Goal: Transaction & Acquisition: Purchase product/service

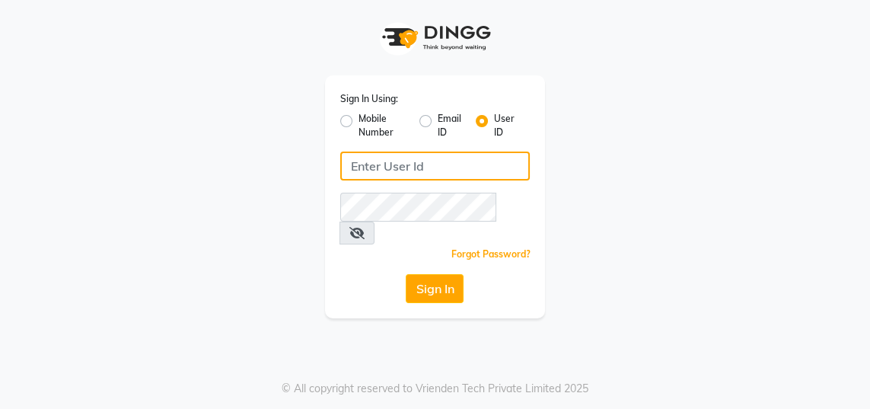
click at [486, 159] on input "Username" at bounding box center [435, 166] width 190 height 29
type input "gingerlinsalon"
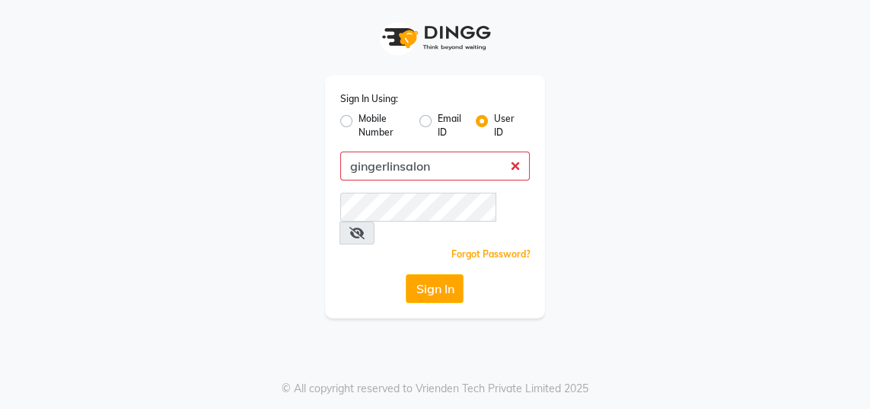
click at [406, 274] on button "Sign In" at bounding box center [435, 288] width 58 height 29
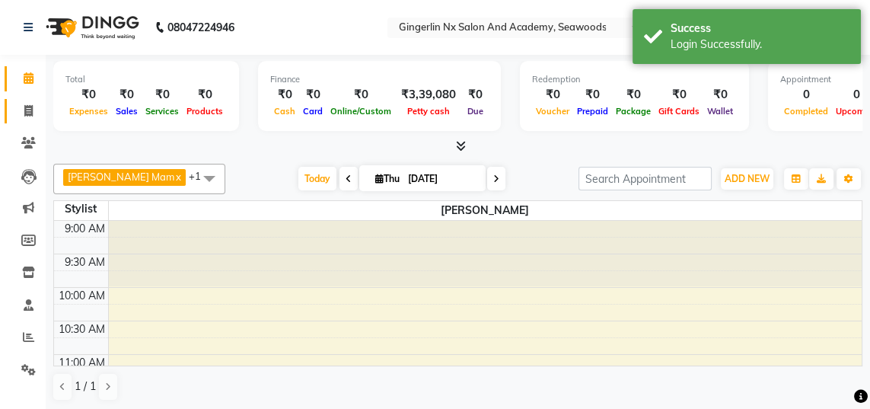
click at [27, 113] on icon at bounding box center [28, 110] width 8 height 11
select select "480"
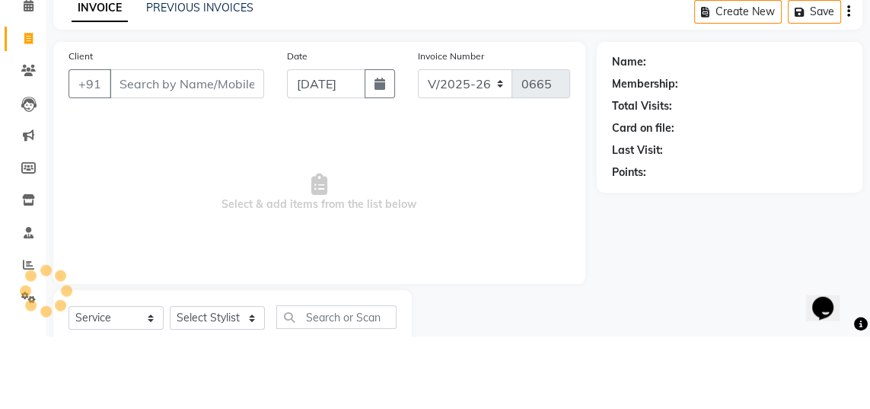
select select "membership"
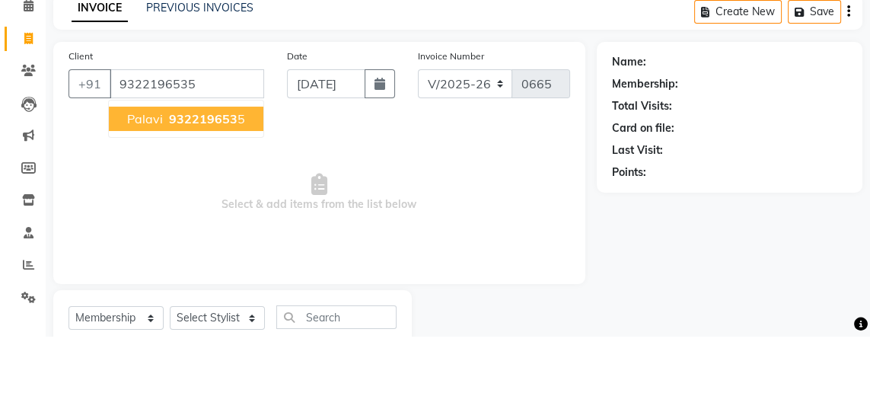
type input "9322196535"
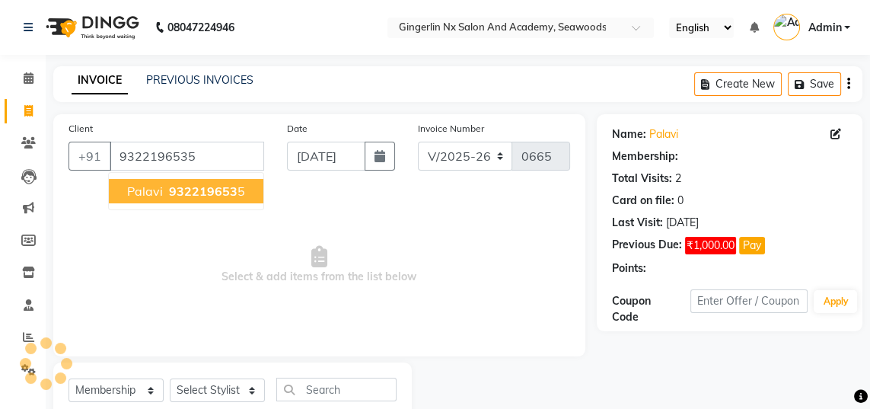
select select "1: Object"
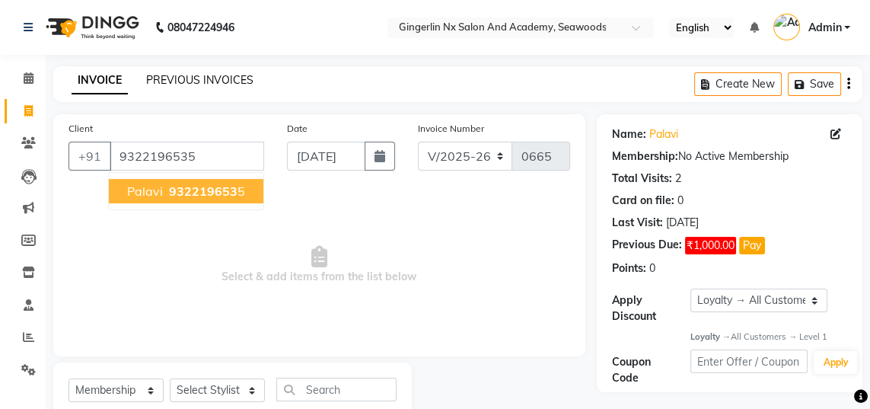
click at [224, 85] on link "PREVIOUS INVOICES" at bounding box center [199, 80] width 107 height 14
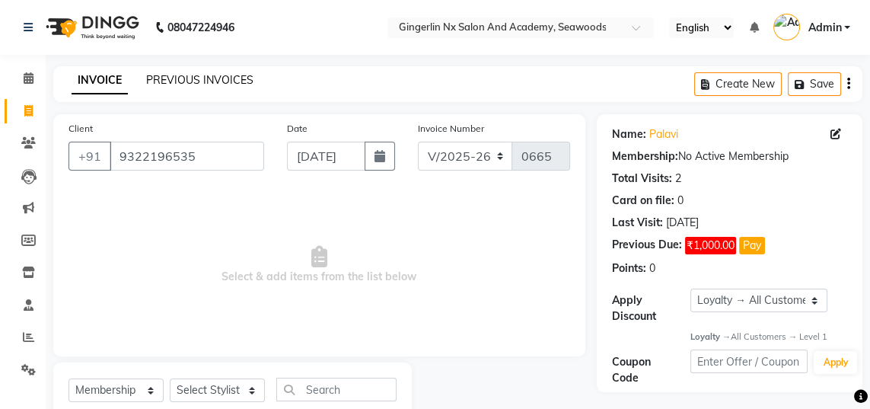
click at [213, 78] on link "PREVIOUS INVOICES" at bounding box center [199, 80] width 107 height 14
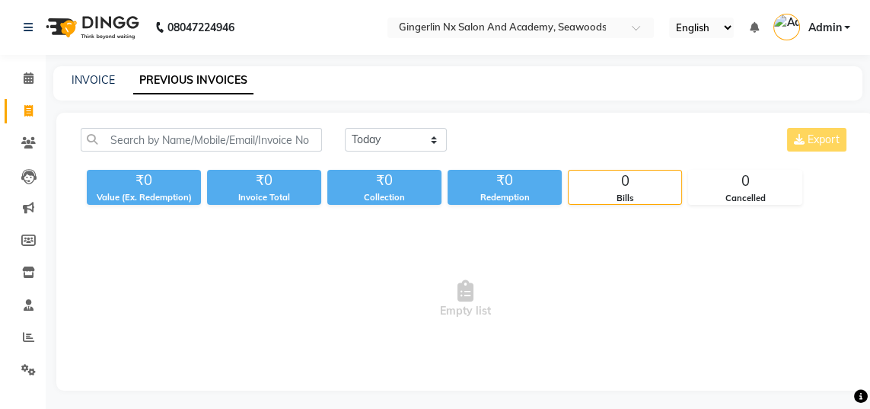
click at [207, 77] on link "PREVIOUS INVOICES" at bounding box center [193, 80] width 120 height 27
click at [396, 146] on select "[DATE] [DATE] Custom Range" at bounding box center [396, 140] width 102 height 24
select select "range"
click at [345, 128] on select "[DATE] [DATE] Custom Range" at bounding box center [396, 140] width 102 height 24
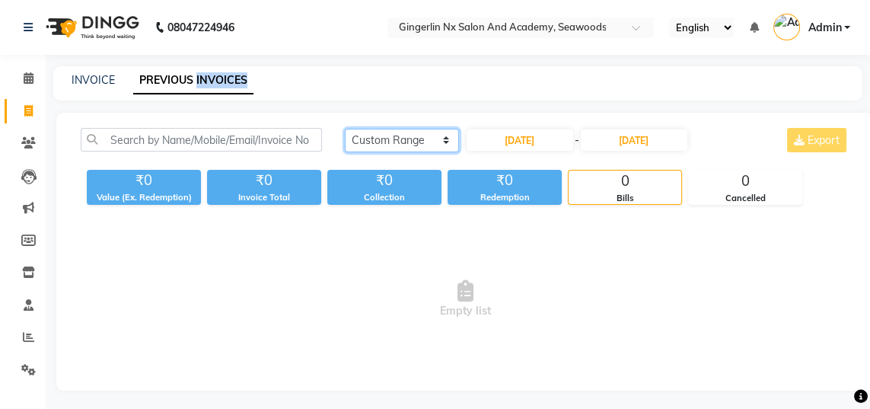
click at [410, 132] on select "[DATE] [DATE] Custom Range" at bounding box center [402, 141] width 114 height 24
click at [345, 129] on select "[DATE] [DATE] Custom Range" at bounding box center [402, 141] width 114 height 24
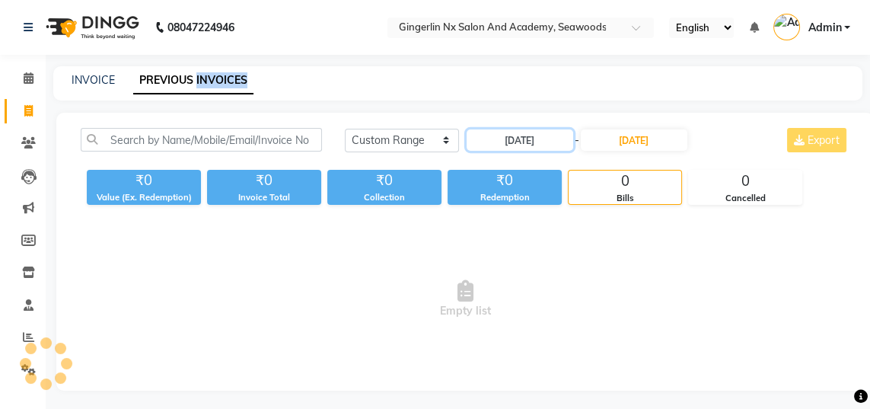
click at [531, 148] on input "[DATE]" at bounding box center [520, 139] width 107 height 21
select select "9"
select select "2025"
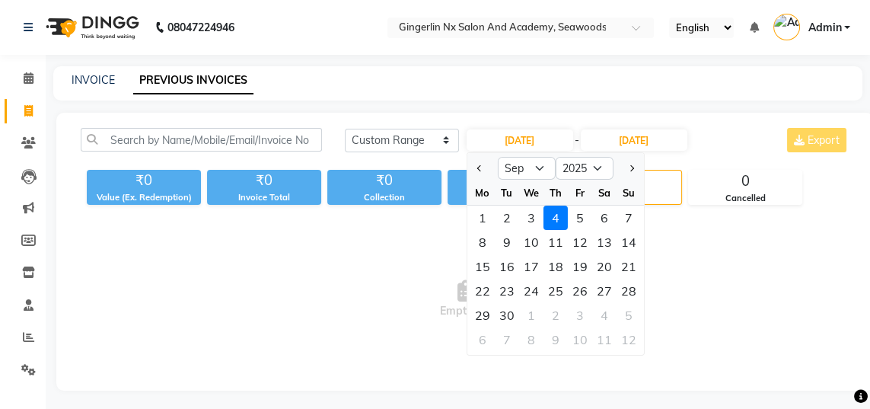
click at [480, 168] on span "Previous month" at bounding box center [480, 168] width 6 height 6
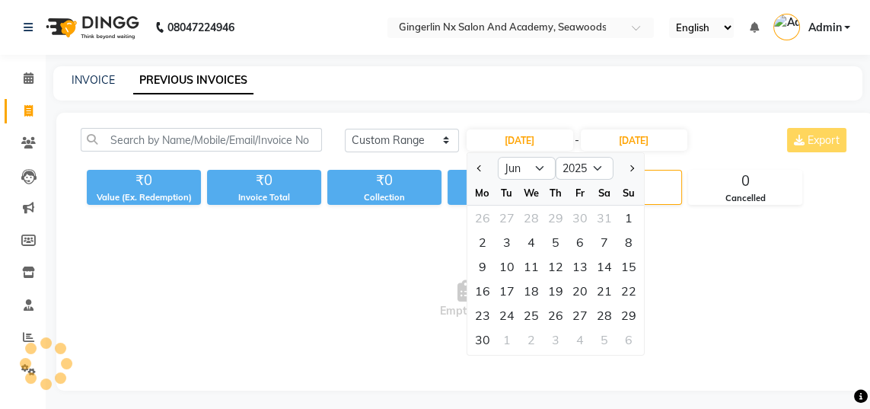
click at [480, 168] on span "Previous month" at bounding box center [480, 168] width 6 height 6
select select "5"
click at [629, 280] on div "25" at bounding box center [629, 291] width 24 height 24
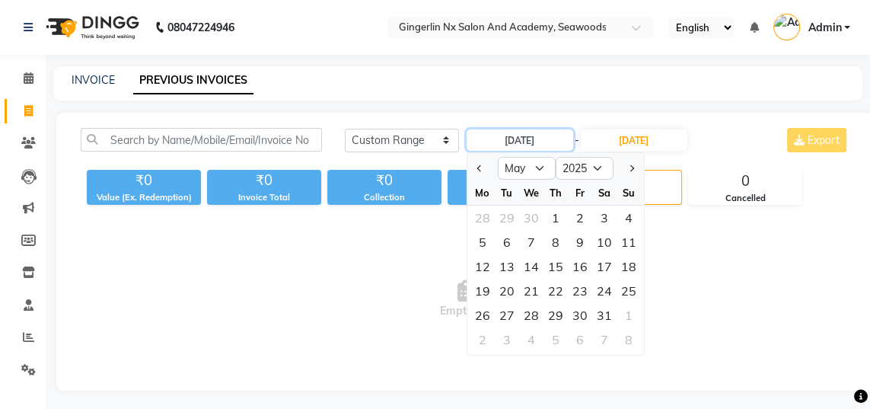
type input "[DATE]"
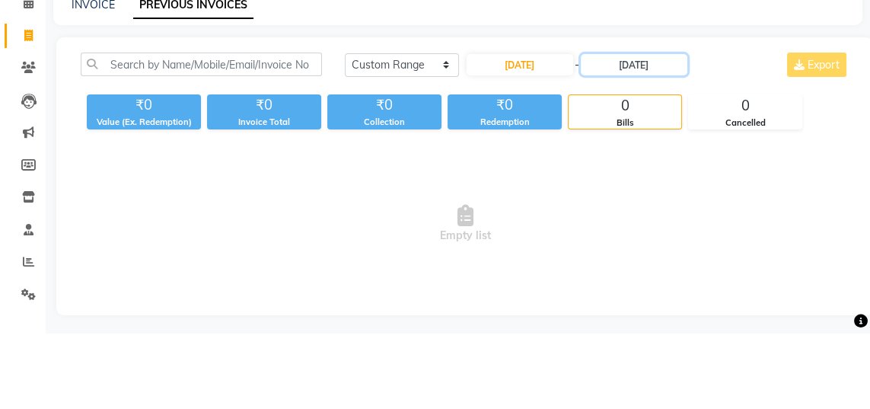
click at [643, 143] on input "[DATE]" at bounding box center [634, 139] width 107 height 21
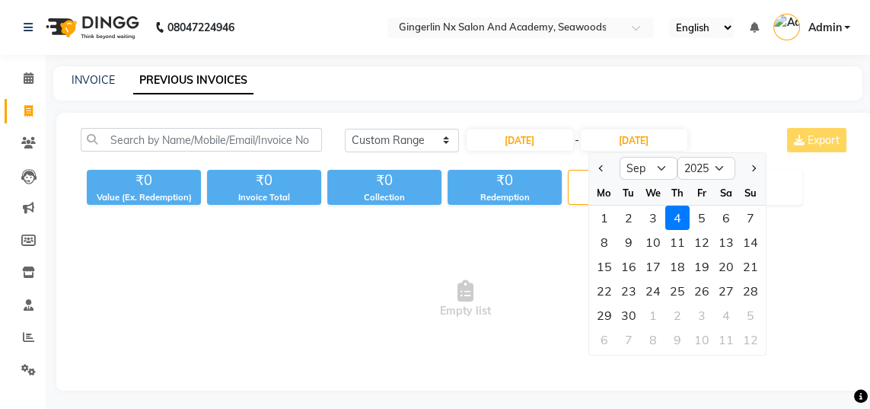
click at [602, 168] on span "Previous month" at bounding box center [602, 168] width 6 height 6
click at [594, 174] on div at bounding box center [604, 168] width 30 height 24
click at [602, 168] on span "Previous month" at bounding box center [602, 168] width 6 height 6
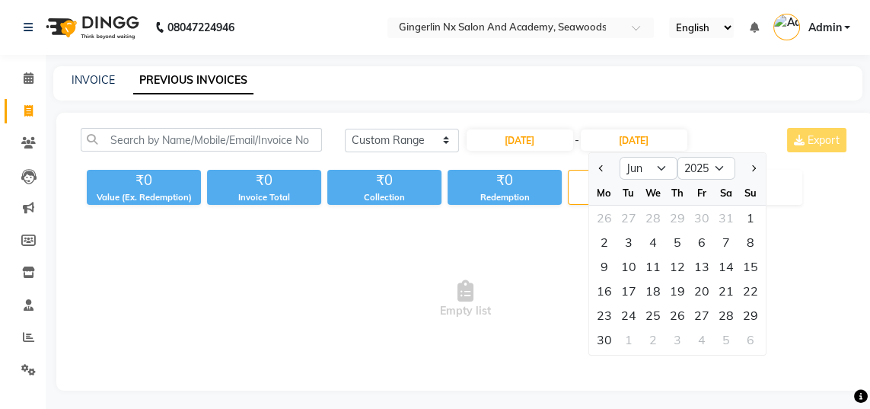
select select "5"
click at [754, 287] on div "25" at bounding box center [751, 291] width 24 height 24
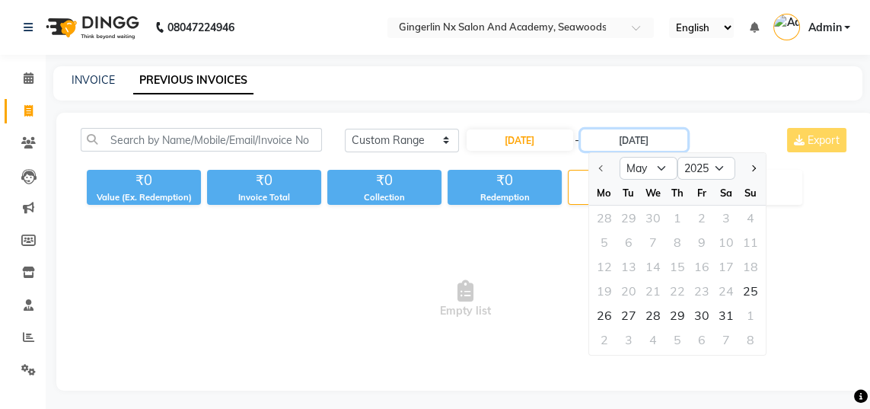
type input "[DATE]"
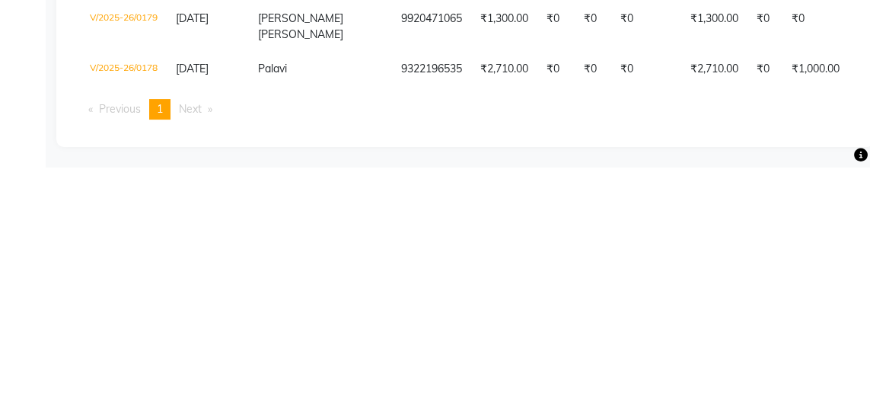
scroll to position [162, 0]
click at [682, 317] on td "₹2,710.00" at bounding box center [715, 310] width 66 height 35
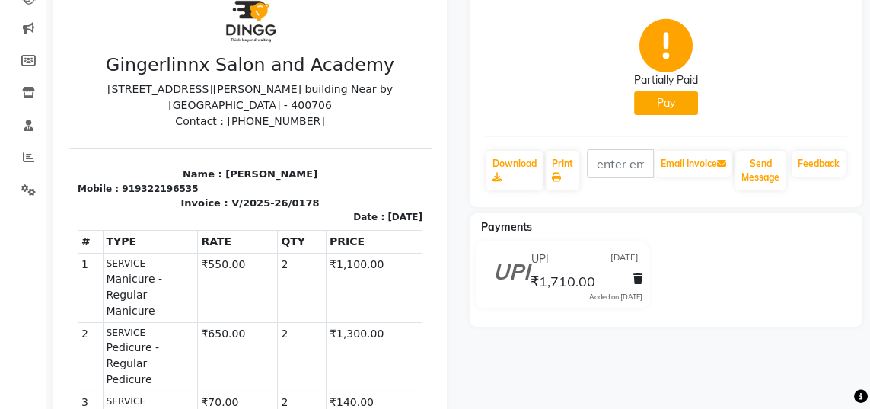
scroll to position [471, 0]
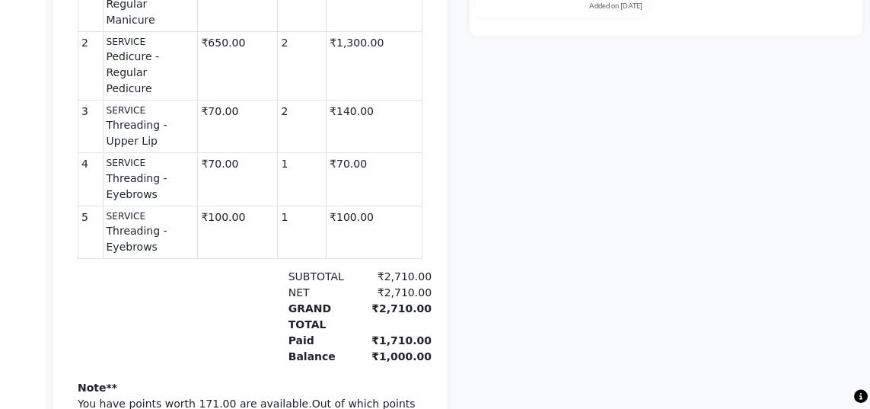
click at [774, 216] on div "Palavi Prebook Partially Paid Pay Download Print Email Invoice Send Message Fee…" at bounding box center [666, 57] width 417 height 806
click at [807, 231] on div "Palavi Prebook Partially Paid Pay Download Print Email Invoice Send Message Fee…" at bounding box center [666, 57] width 417 height 806
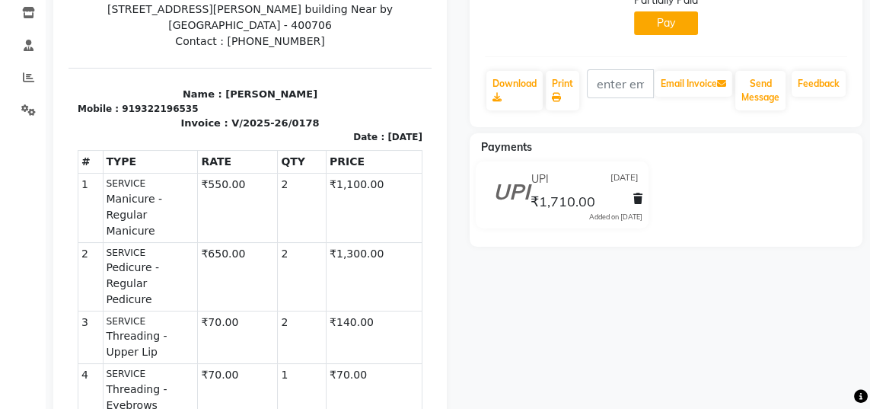
scroll to position [259, 0]
click at [815, 153] on div "Payments" at bounding box center [672, 148] width 405 height 16
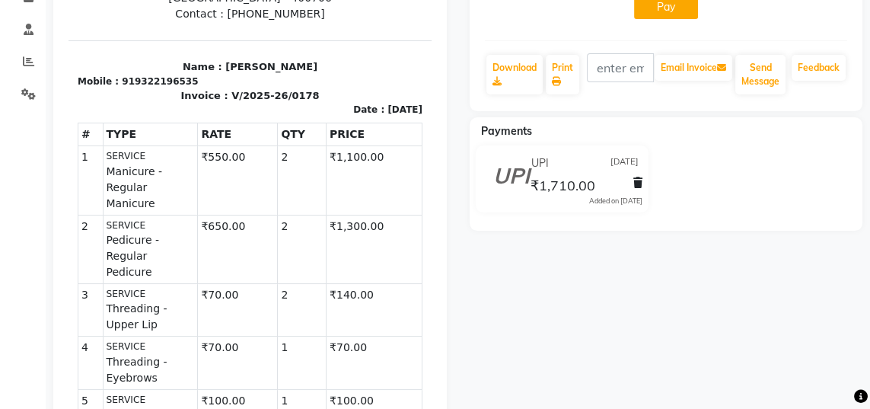
scroll to position [0, 0]
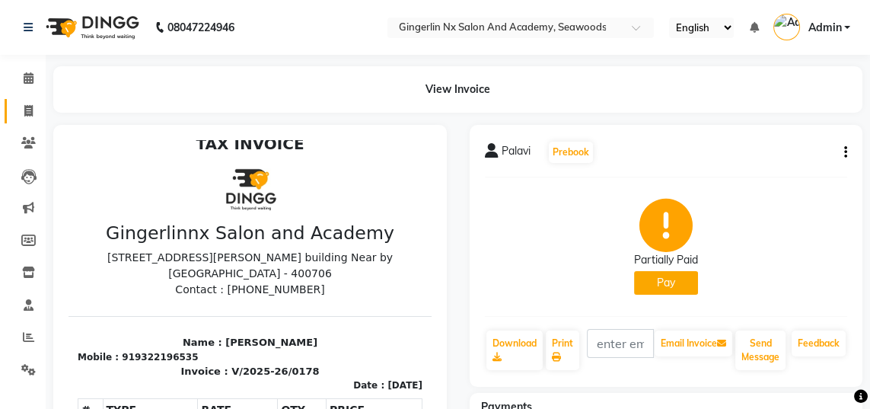
click at [24, 107] on icon at bounding box center [28, 110] width 8 height 11
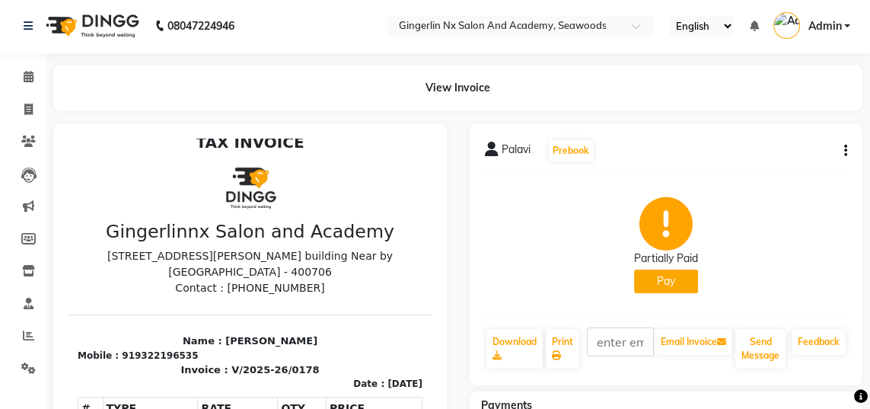
select select "service"
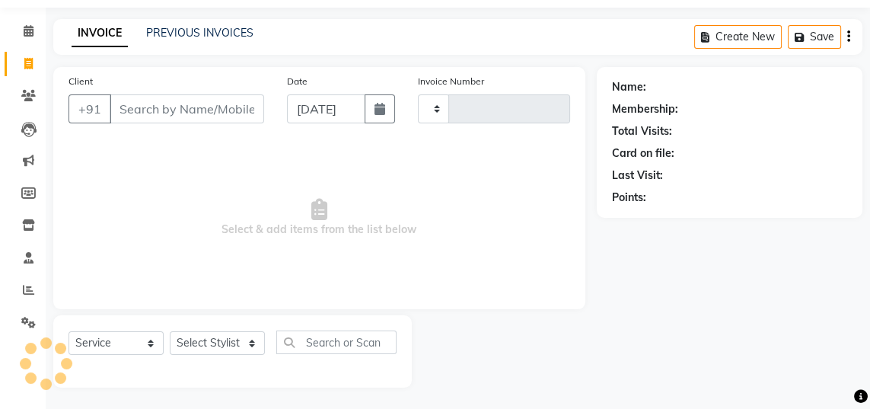
scroll to position [48, 0]
select select "480"
type input "0665"
select select "membership"
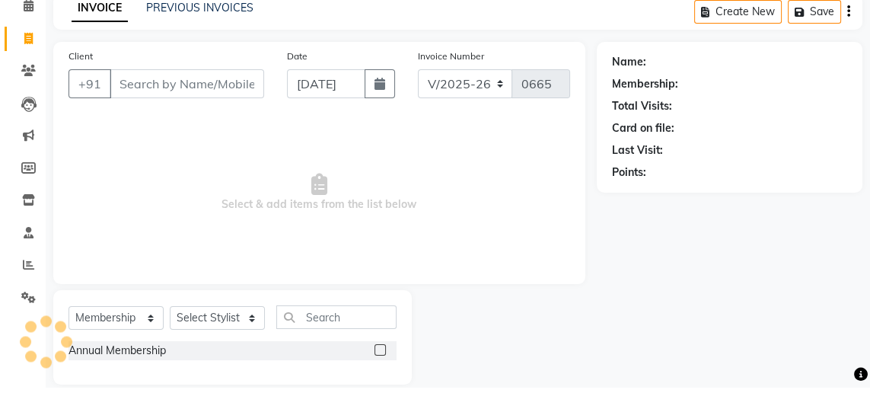
scroll to position [50, 0]
click at [238, 35] on link "PREVIOUS INVOICES" at bounding box center [199, 30] width 107 height 14
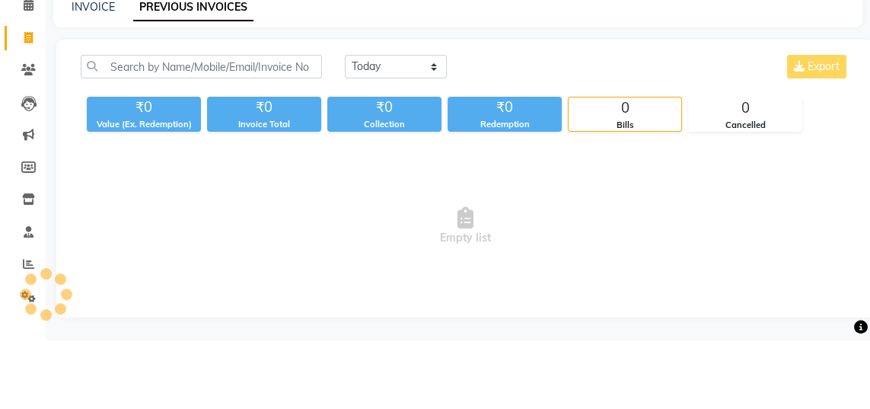
scroll to position [4, 0]
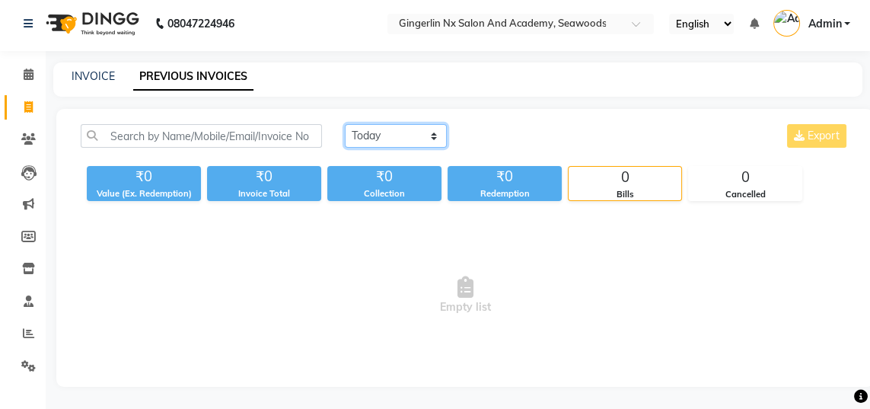
click at [401, 129] on select "[DATE] [DATE] Custom Range" at bounding box center [396, 136] width 102 height 24
select select "range"
click at [345, 124] on select "[DATE] [DATE] Custom Range" at bounding box center [396, 136] width 102 height 24
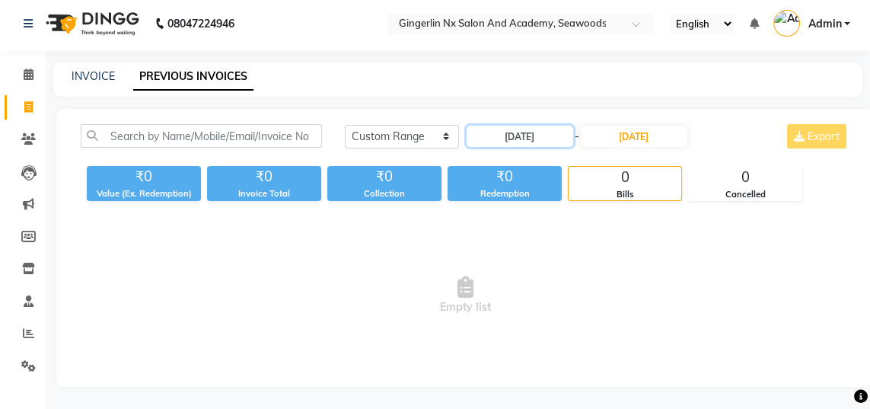
click at [541, 136] on input "[DATE]" at bounding box center [520, 136] width 107 height 21
select select "9"
select select "2025"
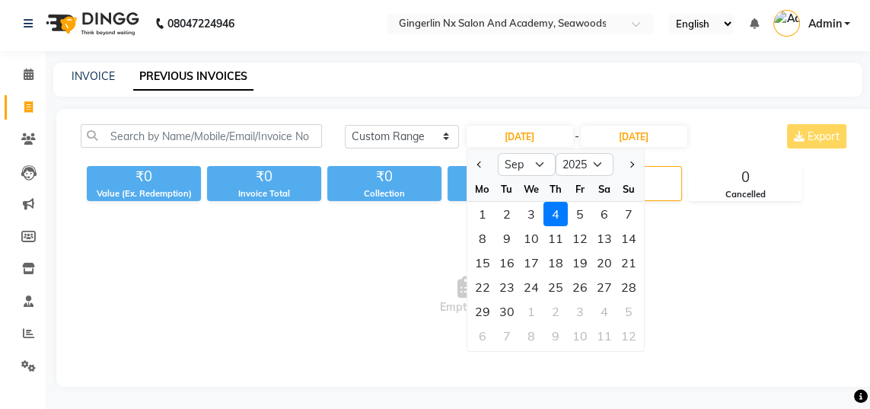
click at [560, 288] on div "25" at bounding box center [556, 287] width 24 height 24
type input "[DATE]"
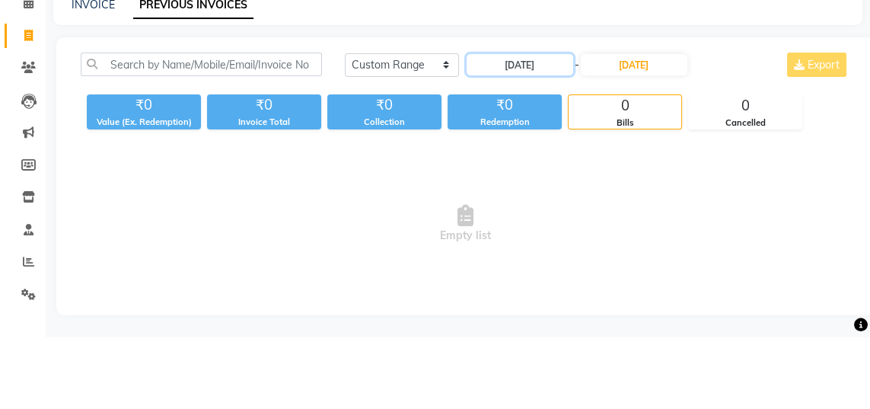
click at [504, 136] on input "[DATE]" at bounding box center [520, 136] width 107 height 21
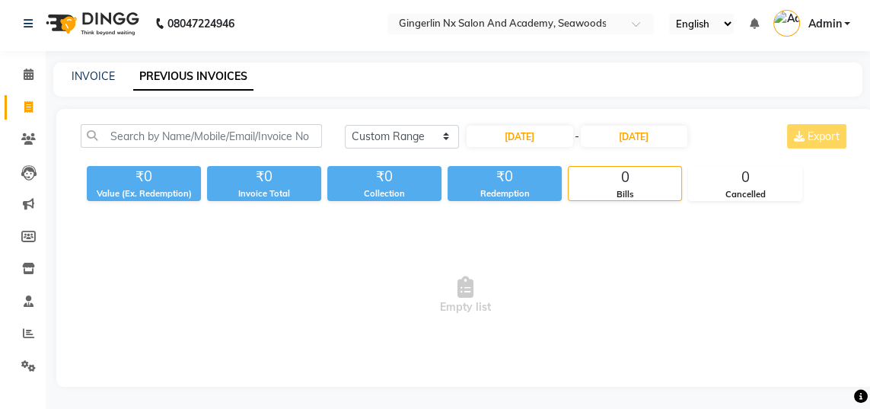
select select "9"
select select "2025"
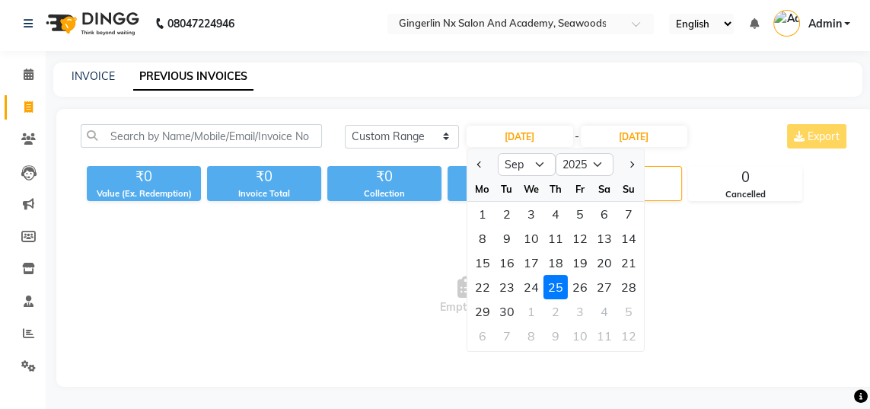
click at [480, 163] on span "Previous month" at bounding box center [480, 164] width 6 height 6
click at [483, 163] on button "Previous month" at bounding box center [480, 164] width 13 height 24
click at [480, 162] on span "Previous month" at bounding box center [480, 164] width 6 height 6
click at [481, 163] on span "Previous month" at bounding box center [480, 164] width 6 height 6
click at [481, 164] on span "Previous month" at bounding box center [480, 164] width 6 height 6
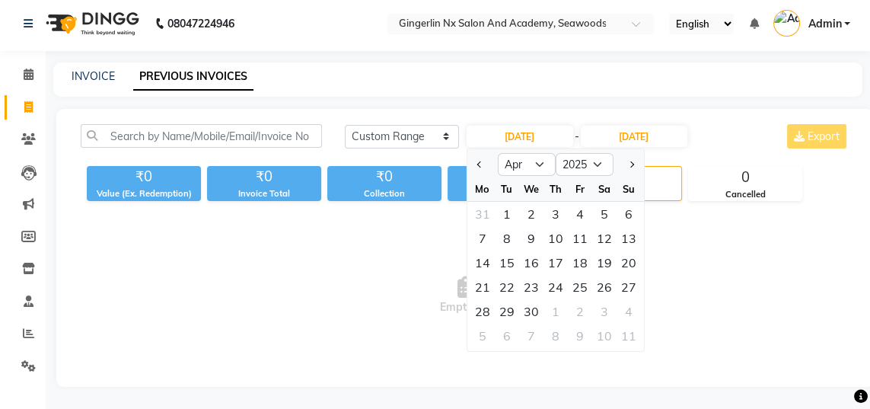
click at [479, 162] on span "Previous month" at bounding box center [480, 164] width 6 height 6
click at [480, 163] on span "Previous month" at bounding box center [480, 164] width 6 height 6
click at [478, 162] on span "Previous month" at bounding box center [480, 164] width 6 height 6
click at [480, 163] on span "Previous month" at bounding box center [480, 164] width 6 height 6
select select "12"
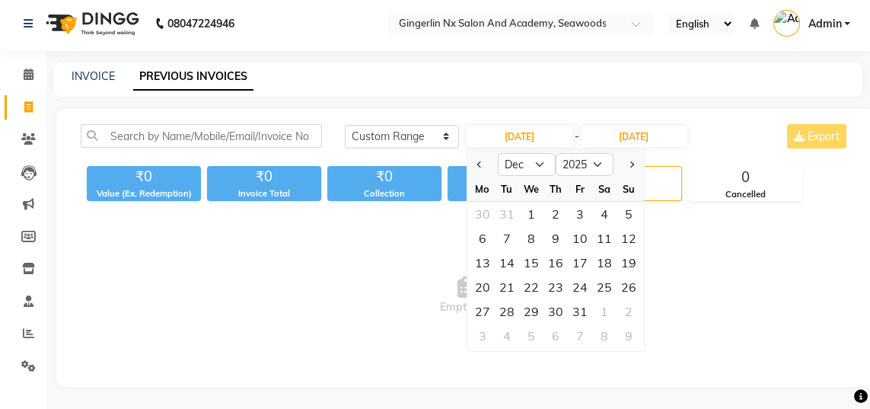
select select "2024"
click at [544, 171] on select "Jan Feb Mar Apr May Jun [DATE] Aug Sep Oct Nov Dec" at bounding box center [527, 164] width 58 height 23
click at [544, 168] on select "Jan Feb Mar Apr May Jun [DATE] Aug Sep Oct Nov Dec" at bounding box center [527, 164] width 58 height 23
select select "5"
click at [498, 153] on select "Jan Feb Mar Apr May Jun [DATE] Aug Sep Oct Nov Dec" at bounding box center [527, 164] width 58 height 23
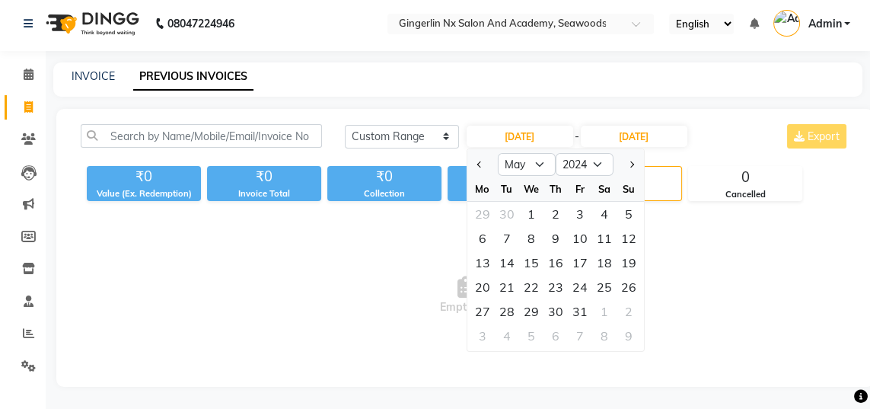
click at [602, 282] on div "25" at bounding box center [604, 287] width 24 height 24
type input "[DATE]"
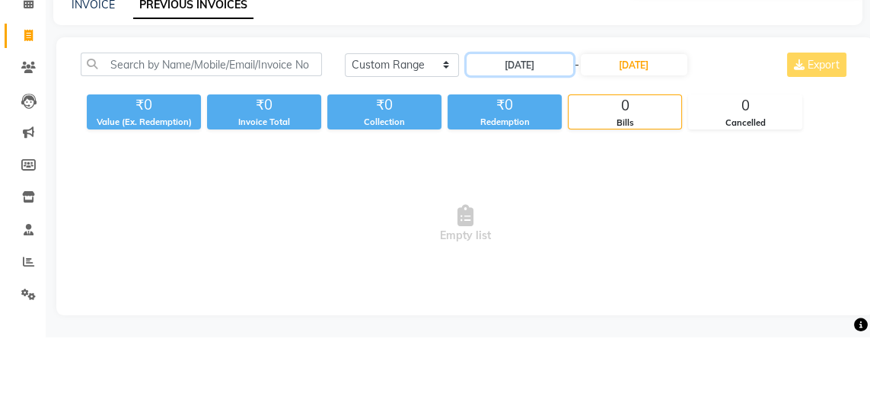
click at [551, 139] on input "[DATE]" at bounding box center [520, 136] width 107 height 21
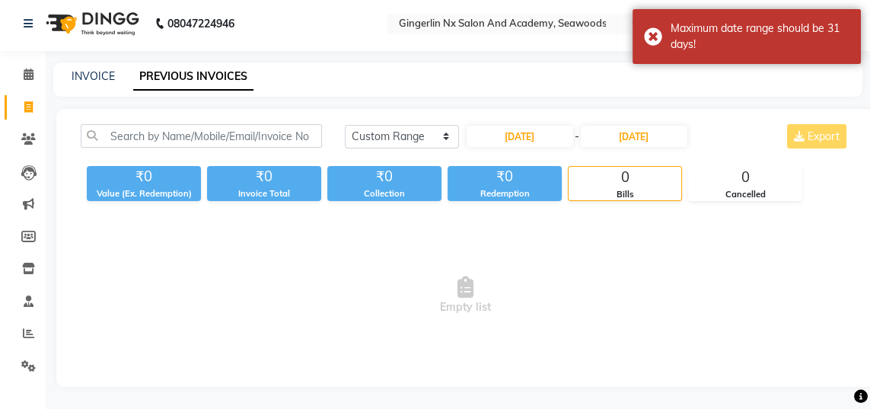
select select "5"
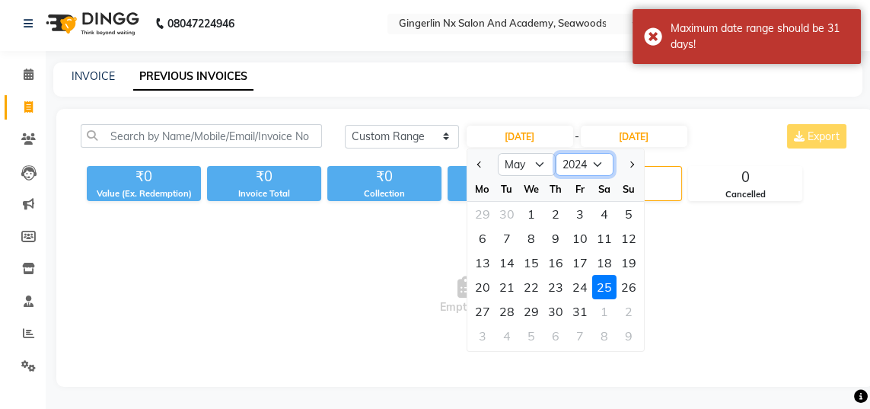
click at [596, 163] on select "2014 2015 2016 2017 2018 2019 2020 2021 2022 2023 2024 2025 2026 2027 2028 2029…" at bounding box center [585, 164] width 58 height 23
select select "2025"
click at [556, 153] on select "2014 2015 2016 2017 2018 2019 2020 2021 2022 2023 2024 2025 2026 2027 2028 2029…" at bounding box center [585, 164] width 58 height 23
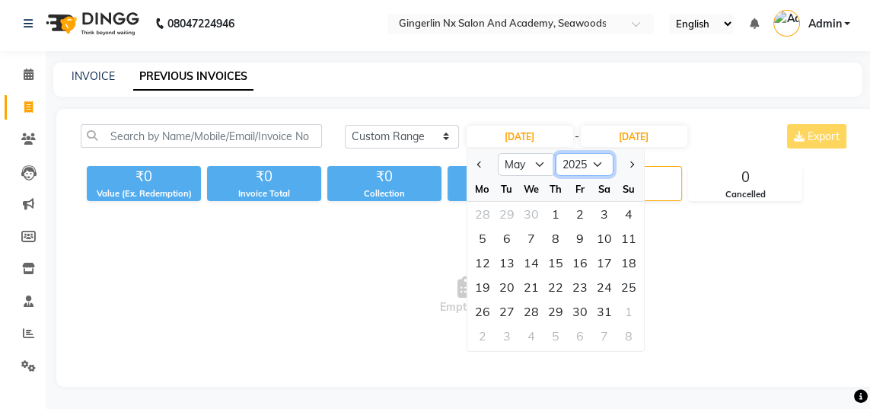
click at [589, 167] on select "2015 2016 2017 2018 2019 2020 2021 2022 2023 2024 2025 2026 2027 2028 2029 2030…" at bounding box center [585, 164] width 58 height 23
click at [415, 316] on span "Empty list" at bounding box center [465, 295] width 769 height 152
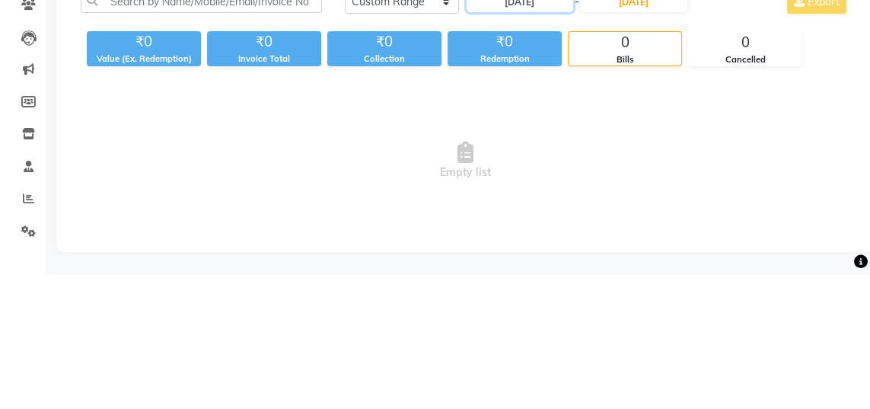
click at [549, 137] on input "[DATE]" at bounding box center [520, 136] width 107 height 21
select select "5"
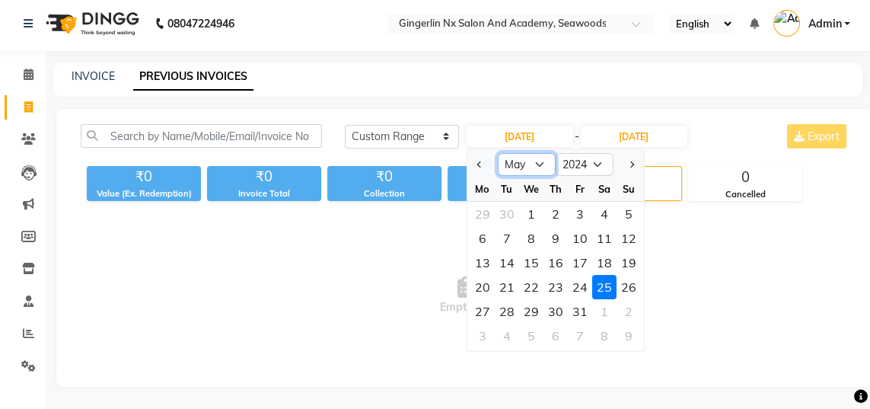
click at [512, 157] on select "Jan Feb Mar Apr May Jun [DATE] Aug Sep Oct Nov Dec" at bounding box center [527, 164] width 58 height 23
click at [498, 153] on select "Jan Feb Mar Apr May Jun [DATE] Aug Sep Oct Nov Dec" at bounding box center [527, 164] width 58 height 23
click at [591, 160] on select "2014 2015 2016 2017 2018 2019 2020 2021 2022 2023 2024 2025 2026 2027 2028 2029…" at bounding box center [585, 164] width 58 height 23
select select "2025"
click at [556, 153] on select "2014 2015 2016 2017 2018 2019 2020 2021 2022 2023 2024 2025 2026 2027 2028 2029…" at bounding box center [585, 164] width 58 height 23
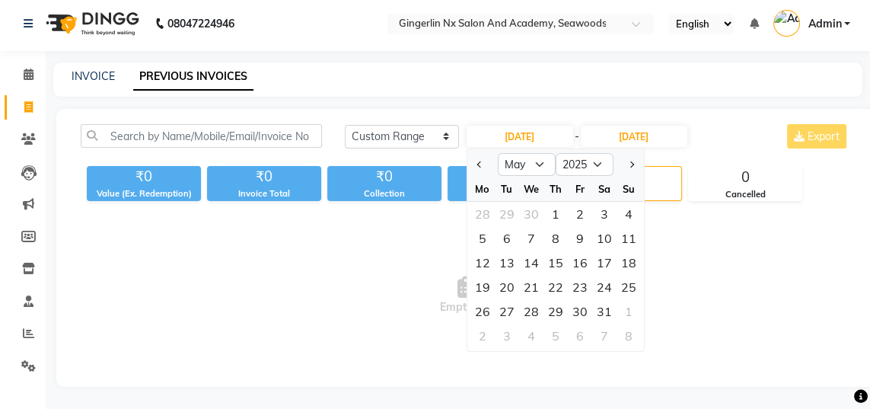
click at [628, 286] on div "25" at bounding box center [629, 287] width 24 height 24
type input "[DATE]"
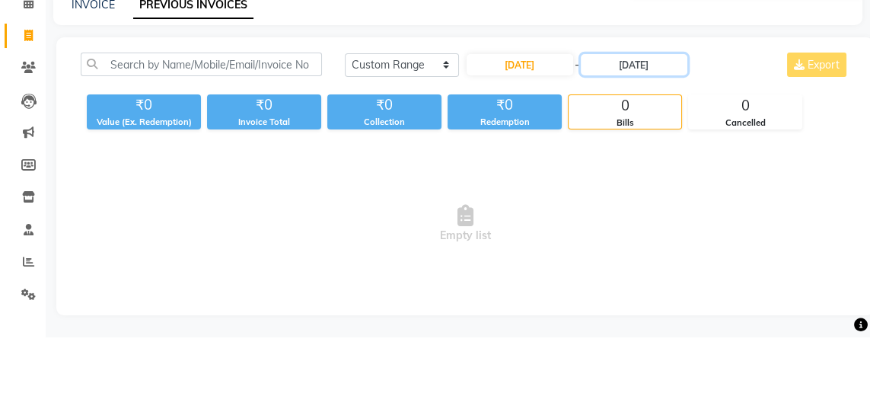
click at [656, 135] on input "[DATE]" at bounding box center [634, 136] width 107 height 21
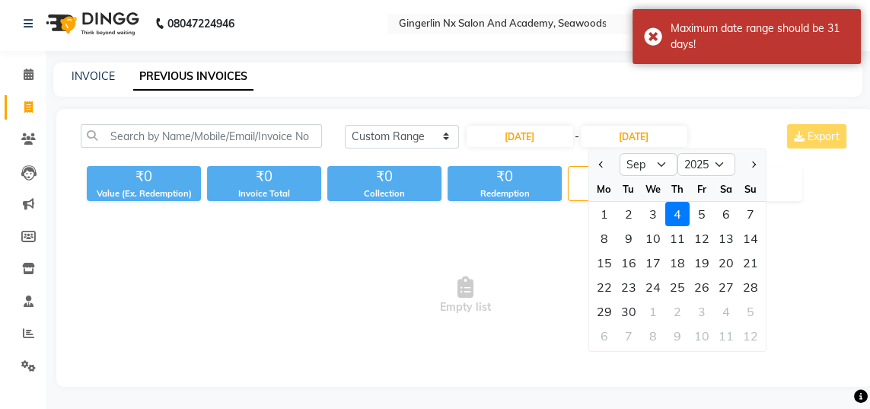
click at [600, 161] on span "Previous month" at bounding box center [602, 164] width 6 height 6
click at [602, 163] on span "Previous month" at bounding box center [602, 164] width 6 height 6
click at [602, 162] on span "Previous month" at bounding box center [602, 164] width 6 height 6
select select "5"
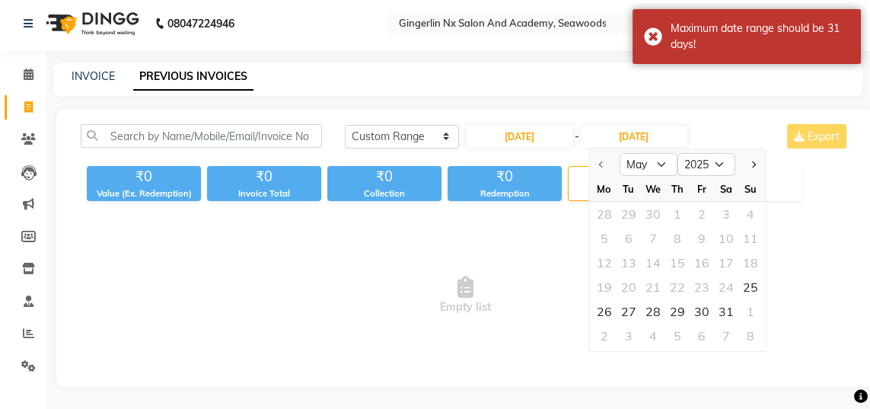
click at [749, 284] on div "25" at bounding box center [751, 287] width 24 height 24
type input "[DATE]"
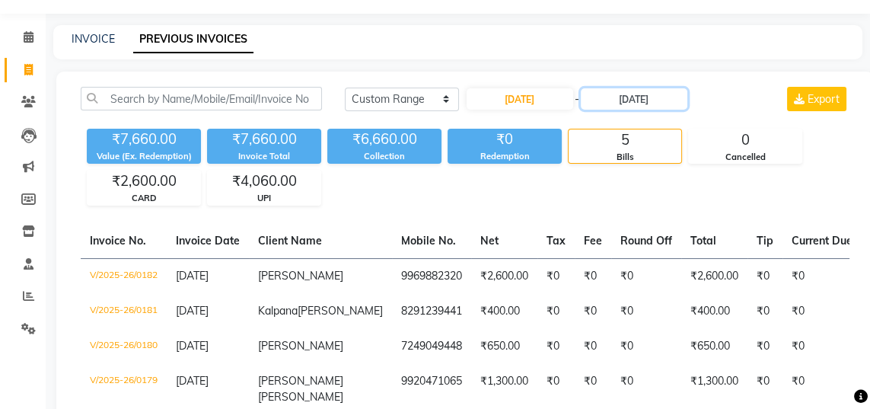
scroll to position [0, 0]
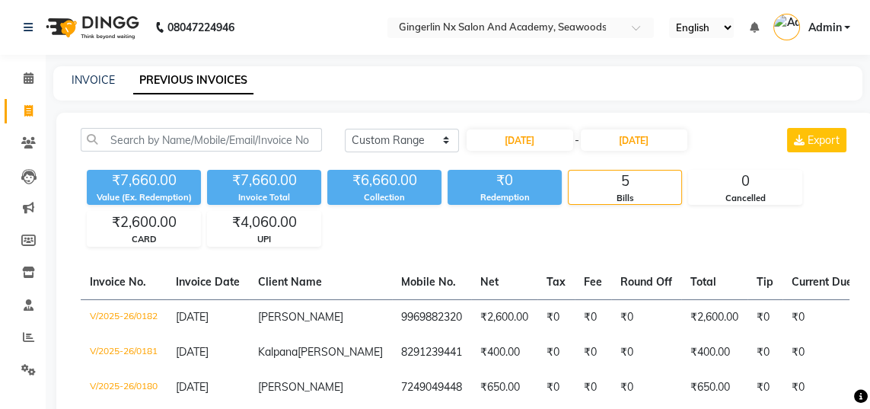
click at [24, 107] on icon at bounding box center [28, 110] width 8 height 11
select select "service"
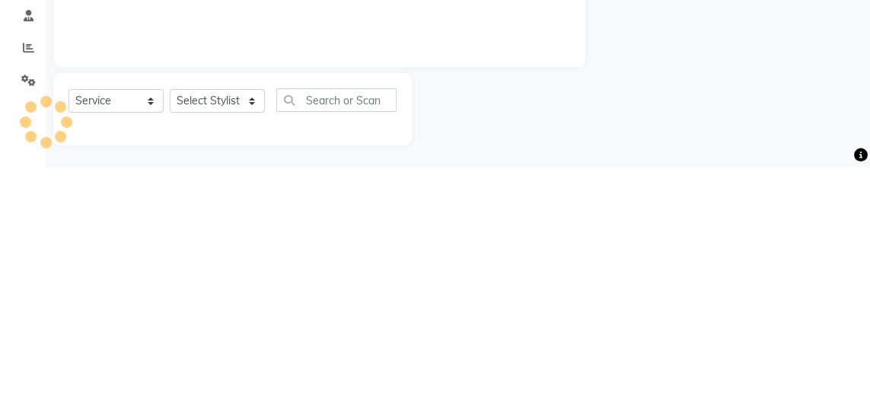
type input "0665"
select select "480"
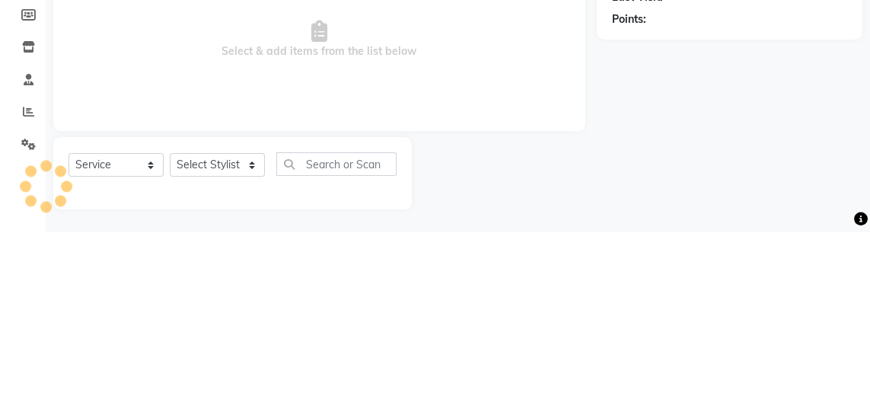
scroll to position [48, 0]
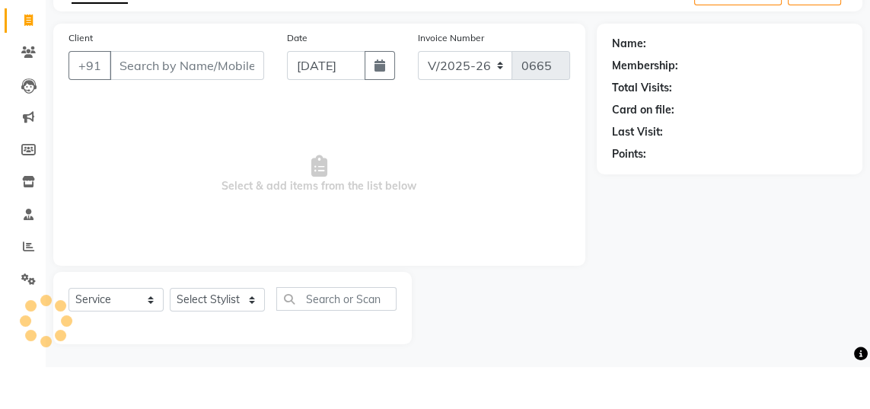
select select "membership"
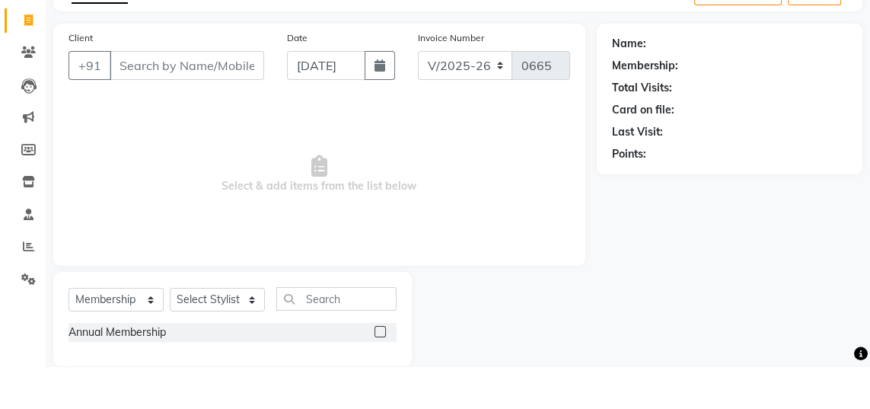
click at [234, 113] on input "Client" at bounding box center [187, 108] width 155 height 29
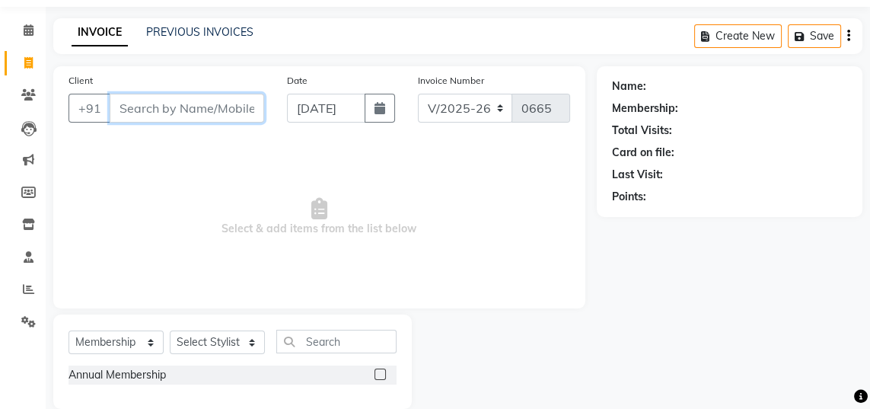
click at [215, 110] on input "Client" at bounding box center [187, 108] width 155 height 29
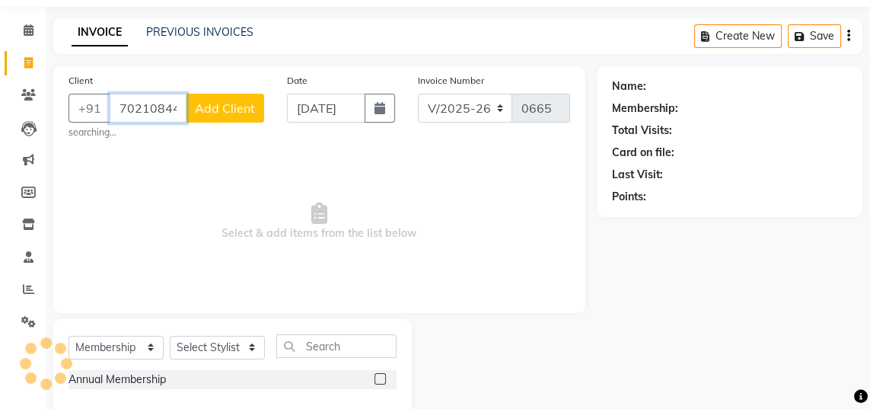
type input "7021084472"
click at [230, 111] on span "Add Client" at bounding box center [225, 108] width 60 height 15
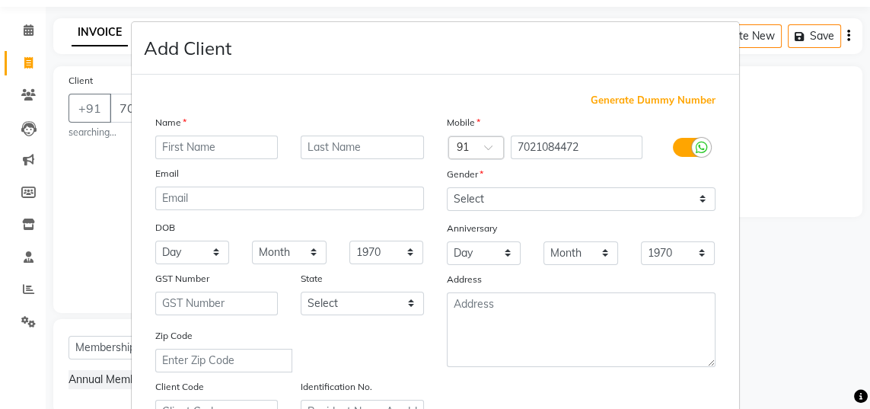
scroll to position [48, 0]
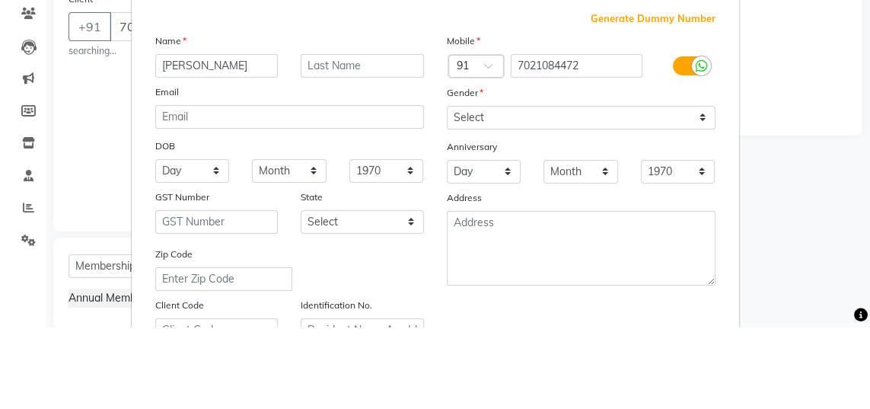
type input "[PERSON_NAME]"
click at [357, 147] on input "text" at bounding box center [362, 148] width 123 height 24
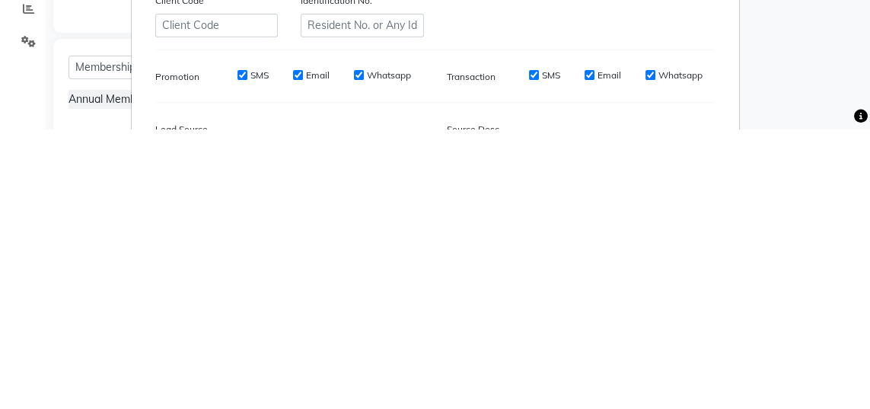
scroll to position [114, 0]
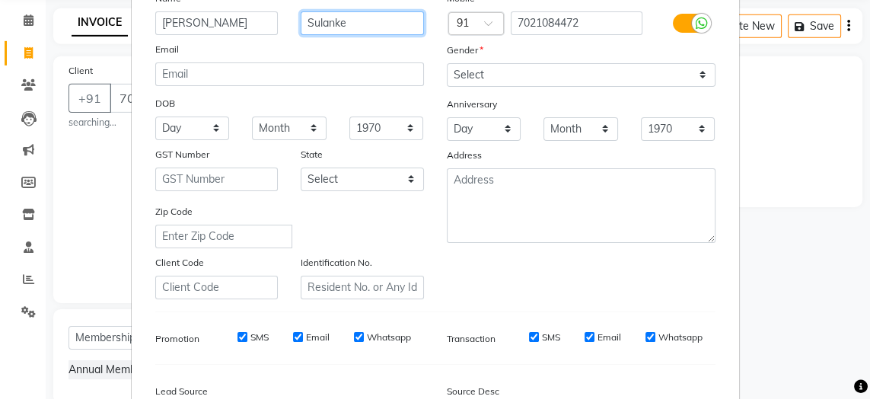
type input "Sulanke"
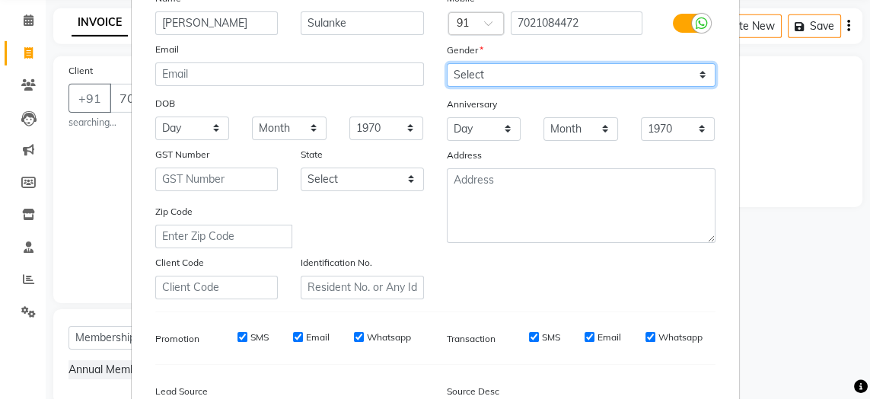
click at [615, 83] on select "Select [DEMOGRAPHIC_DATA] [DEMOGRAPHIC_DATA] Other Prefer Not To Say" at bounding box center [581, 85] width 269 height 24
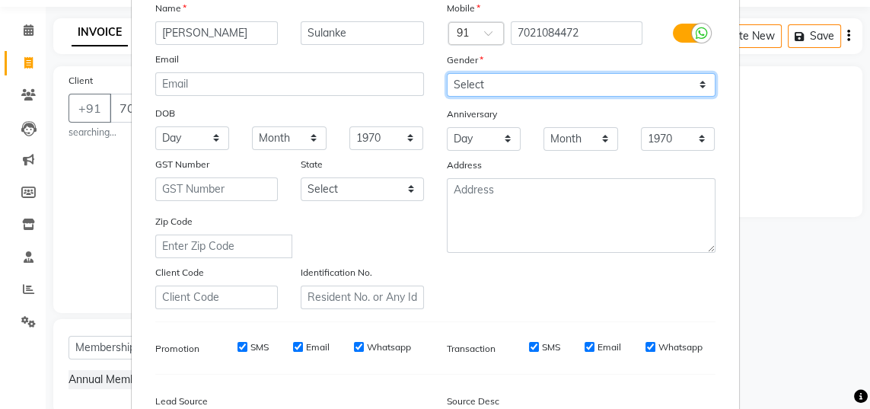
select select "[DEMOGRAPHIC_DATA]"
click at [447, 73] on select "Select [DEMOGRAPHIC_DATA] [DEMOGRAPHIC_DATA] Other Prefer Not To Say" at bounding box center [581, 85] width 269 height 24
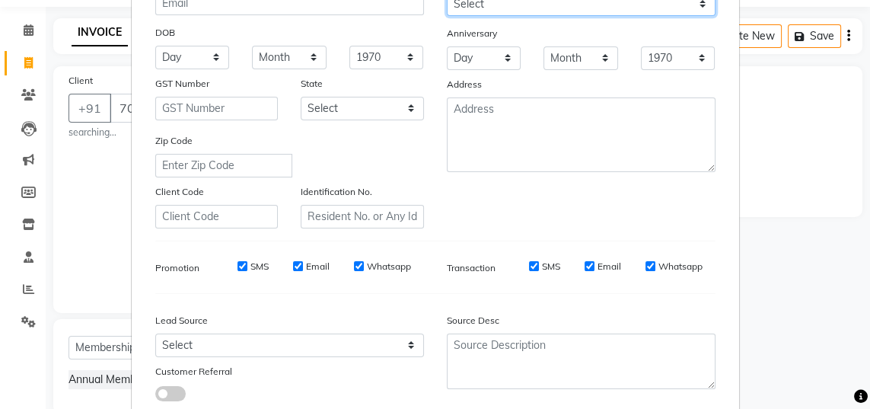
scroll to position [3, 0]
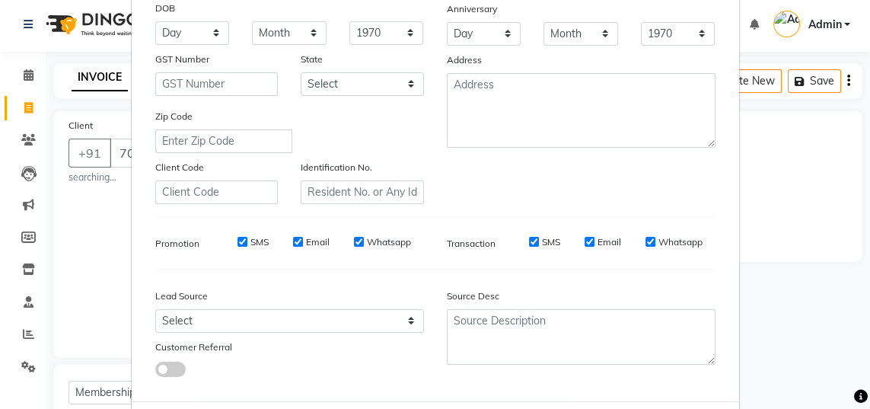
select select
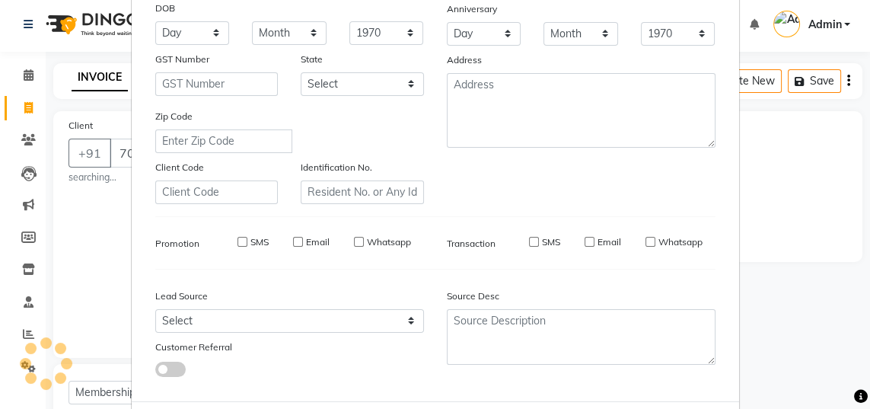
select select
checkbox input "false"
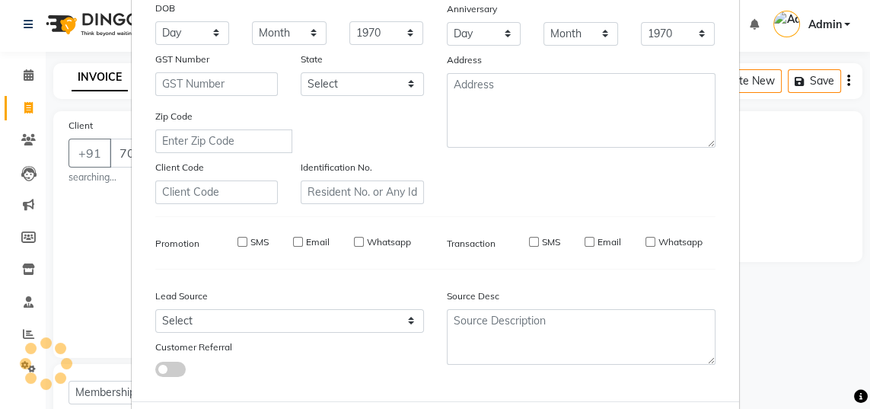
checkbox input "false"
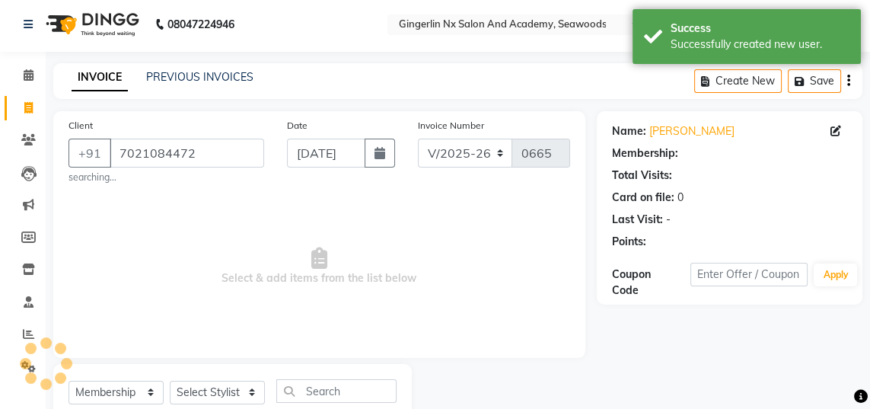
select select "1: Object"
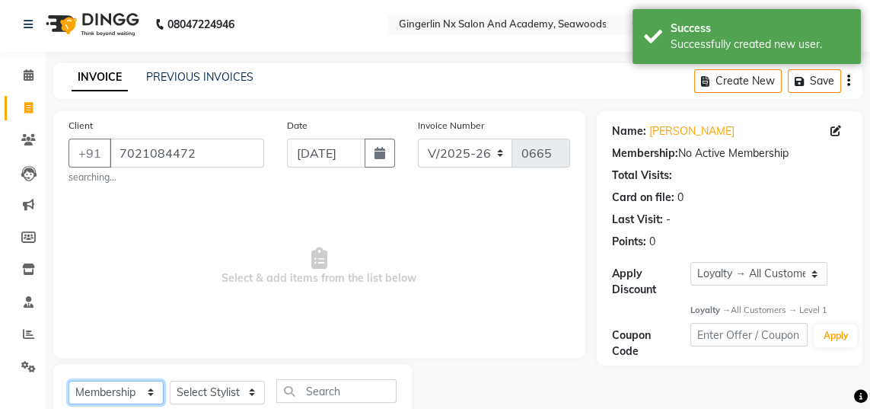
click at [132, 392] on select "Select Service Product Membership Package Voucher Prepaid Gift Card" at bounding box center [116, 393] width 95 height 24
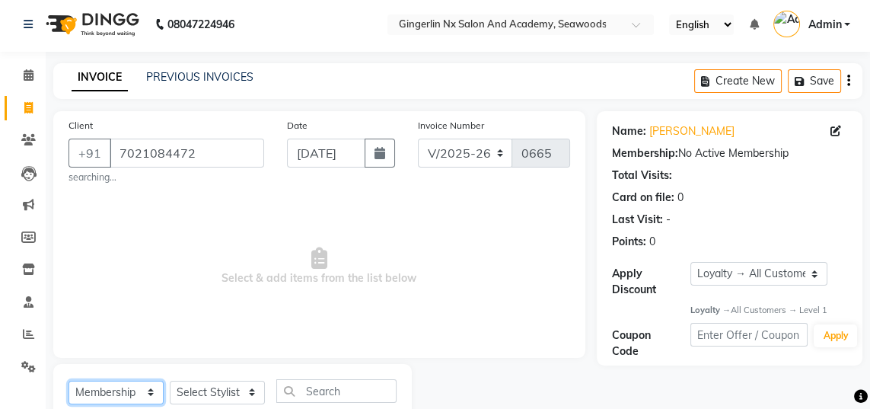
select select "product"
click at [69, 381] on select "Select Service Product Membership Package Voucher Prepaid Gift Card" at bounding box center [116, 393] width 95 height 24
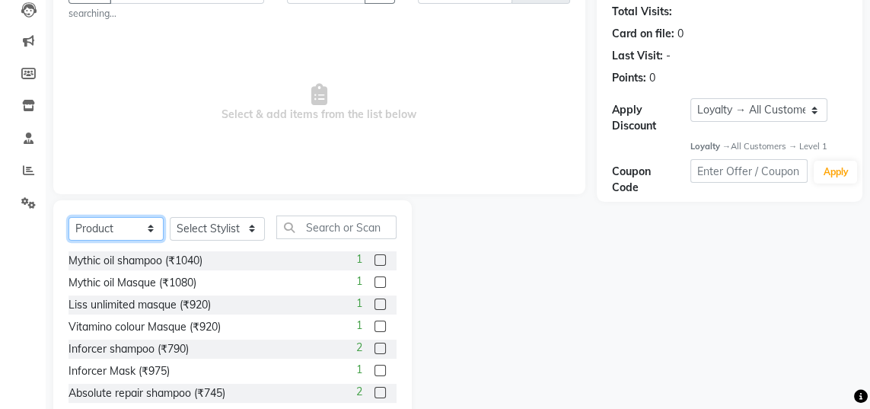
scroll to position [196, 0]
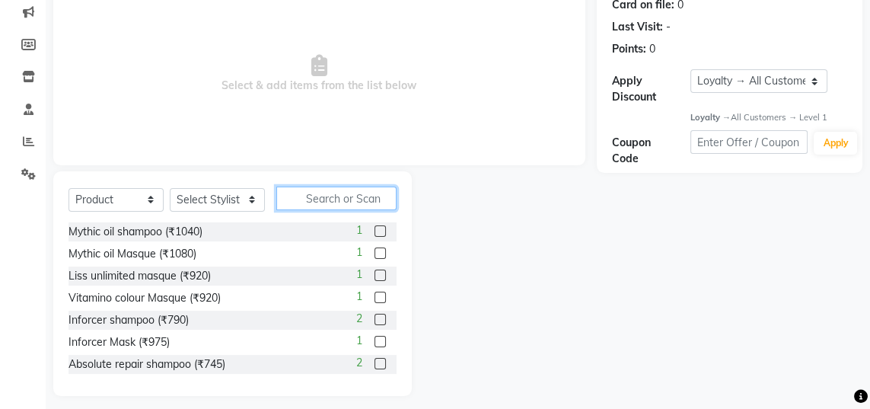
click at [353, 197] on input "text" at bounding box center [336, 199] width 120 height 24
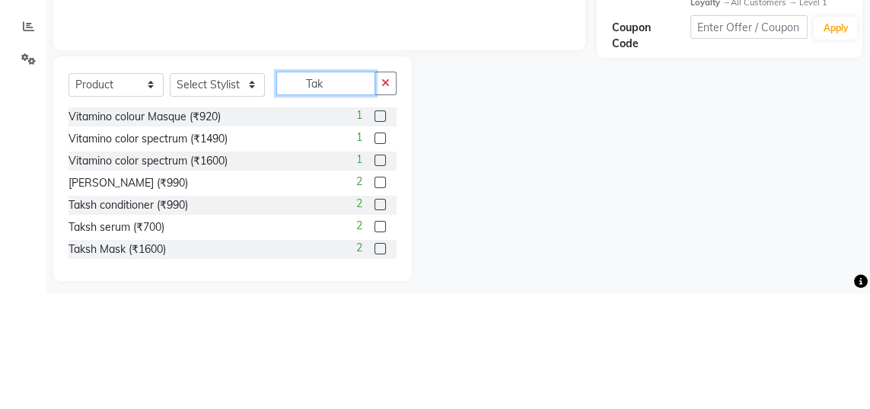
scroll to position [168, 0]
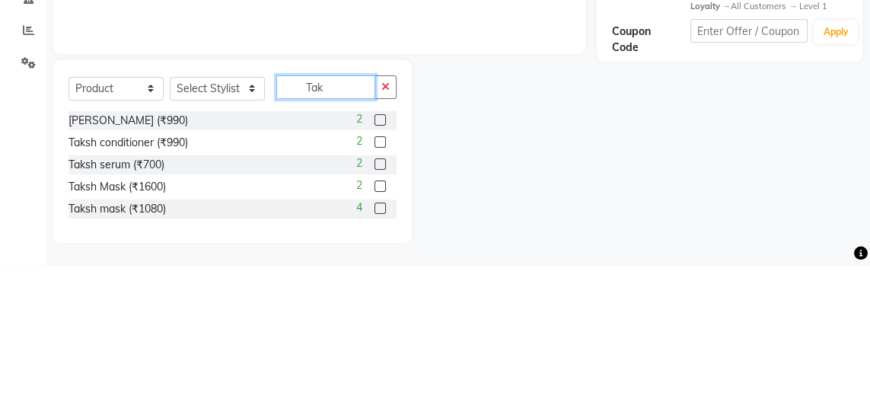
type input "Tak"
click at [379, 257] on label at bounding box center [380, 262] width 11 height 11
click at [379, 259] on input "checkbox" at bounding box center [380, 264] width 10 height 10
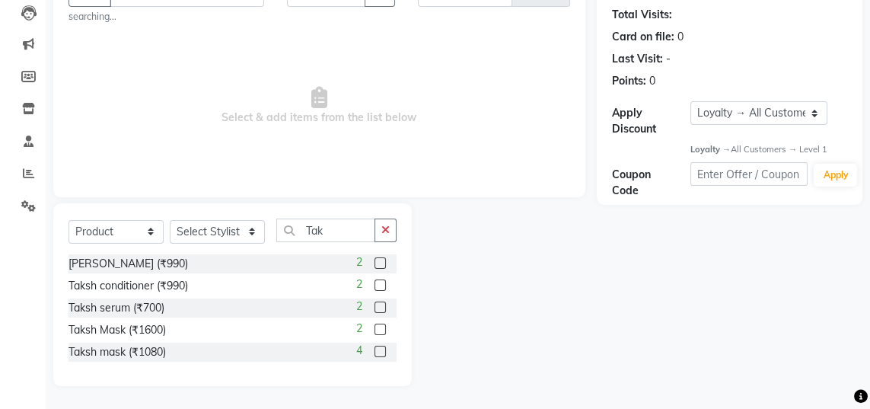
click at [378, 257] on label at bounding box center [380, 262] width 11 height 11
click at [378, 259] on input "checkbox" at bounding box center [380, 264] width 10 height 10
checkbox input "false"
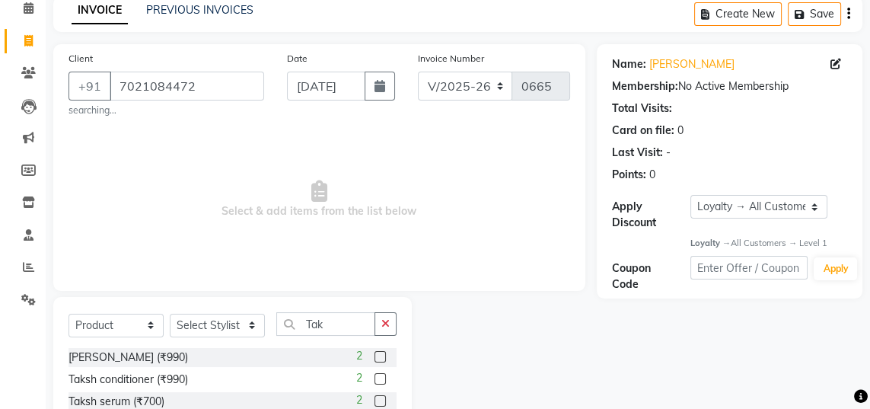
scroll to position [94, 0]
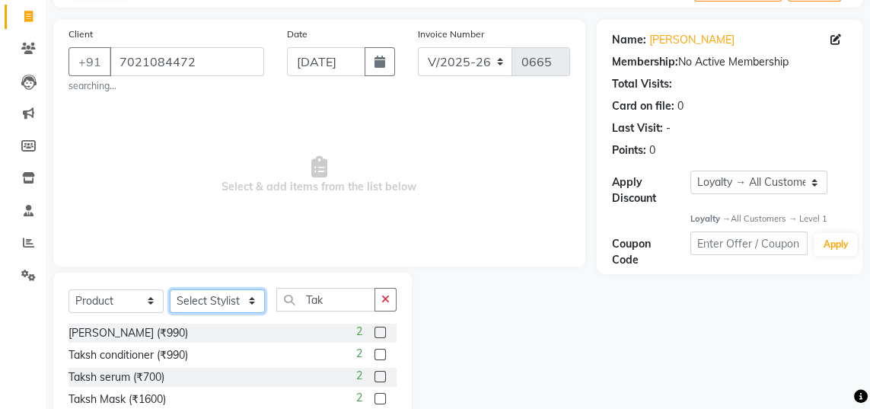
click at [235, 294] on select "Select Stylist Jaya [PERSON_NAME] Sanya [PERSON_NAME] [PERSON_NAME]" at bounding box center [217, 301] width 95 height 24
select select "84215"
click at [170, 289] on select "Select Stylist Jaya [PERSON_NAME] Sanya [PERSON_NAME] [PERSON_NAME]" at bounding box center [217, 301] width 95 height 24
click at [378, 331] on label at bounding box center [380, 332] width 11 height 11
click at [378, 331] on input "checkbox" at bounding box center [380, 333] width 10 height 10
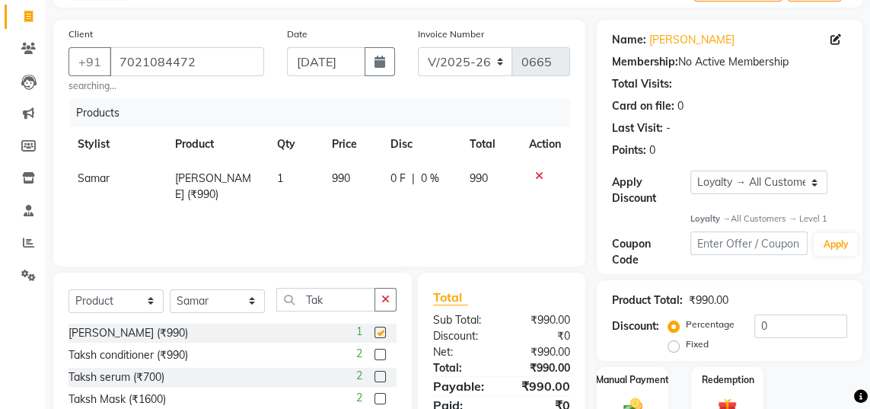
checkbox input "false"
click at [643, 382] on label "Manual Payment" at bounding box center [632, 380] width 73 height 14
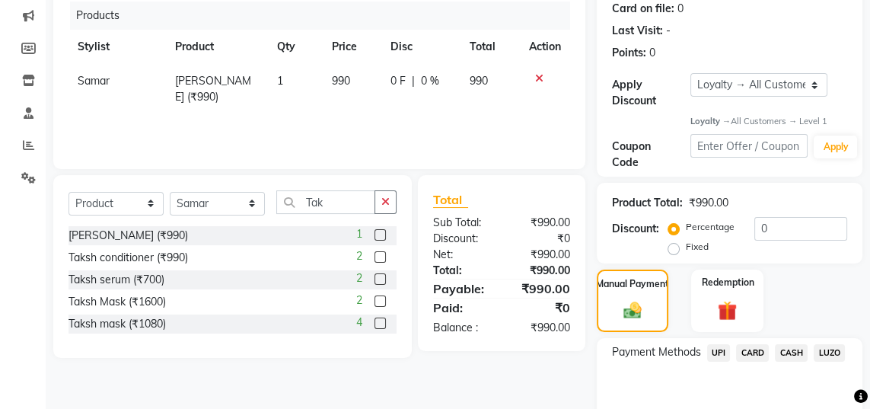
click at [722, 354] on span "UPI" at bounding box center [719, 353] width 24 height 18
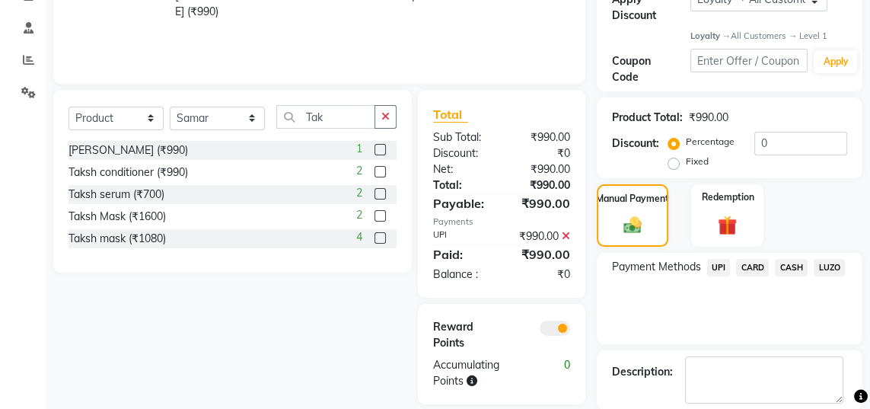
click at [561, 327] on span at bounding box center [555, 328] width 30 height 15
click at [570, 330] on input "checkbox" at bounding box center [570, 330] width 0 height 0
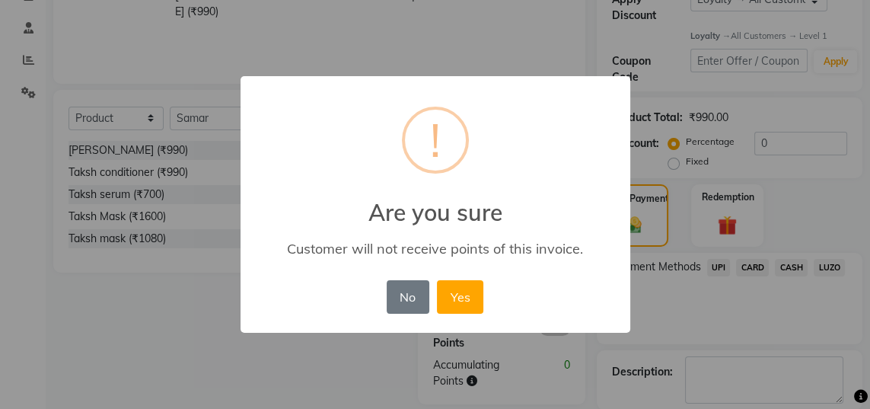
click at [467, 314] on button "Yes" at bounding box center [460, 297] width 46 height 34
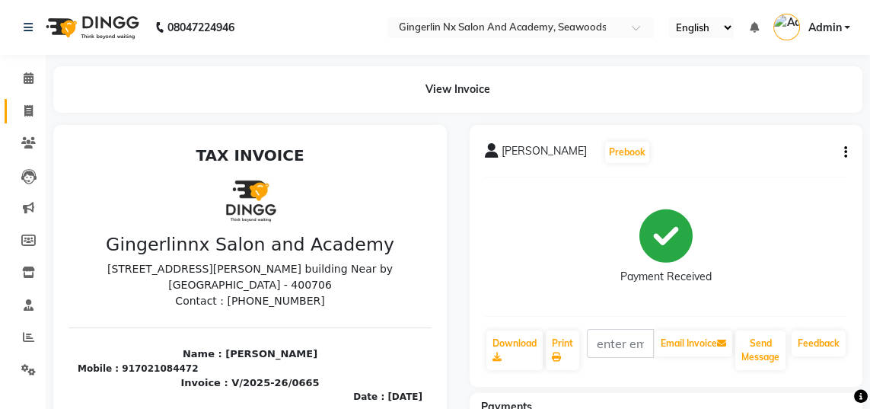
click at [40, 105] on span at bounding box center [28, 112] width 27 height 18
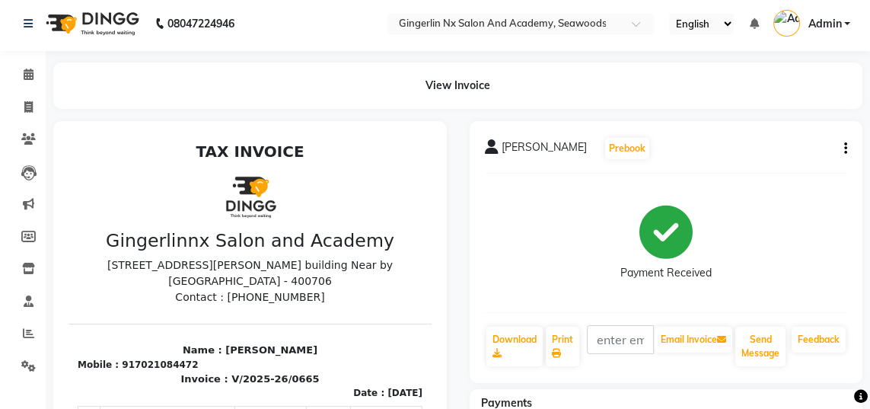
select select "service"
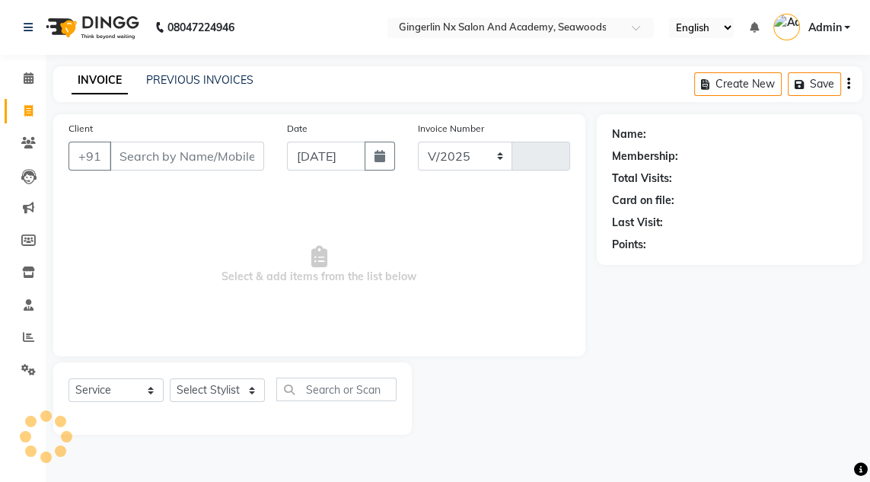
select select "480"
type input "0666"
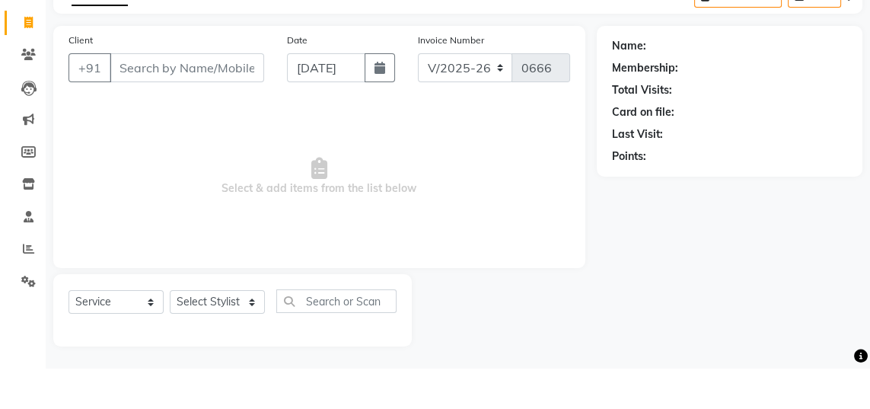
select select "membership"
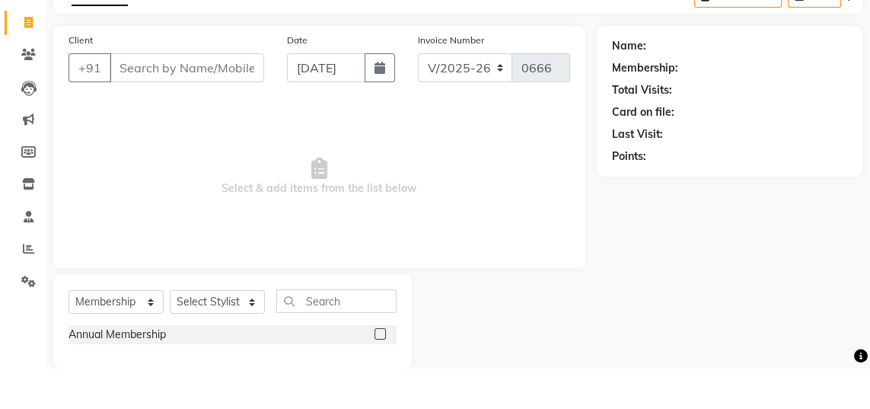
scroll to position [38, 0]
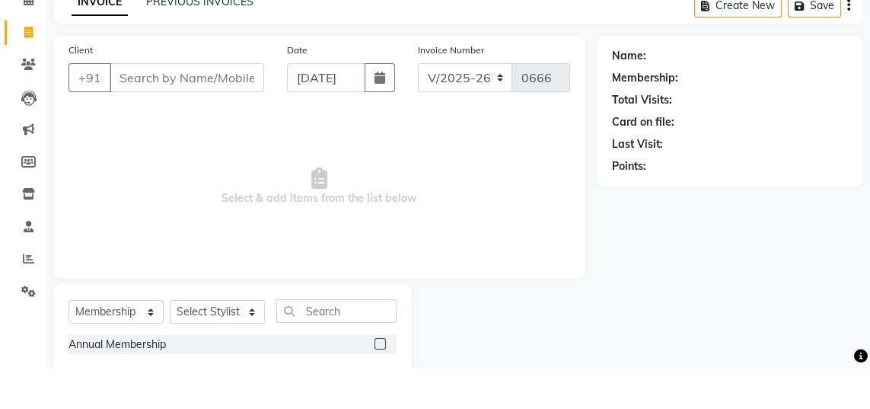
click at [209, 115] on input "Client" at bounding box center [187, 118] width 155 height 29
click at [168, 111] on input "93" at bounding box center [187, 118] width 155 height 29
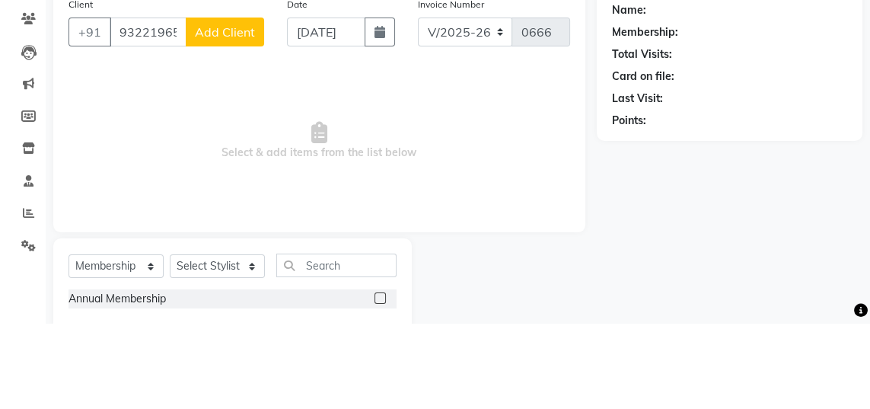
type input "9322196532"
click at [241, 113] on span "Add Client" at bounding box center [225, 117] width 60 height 15
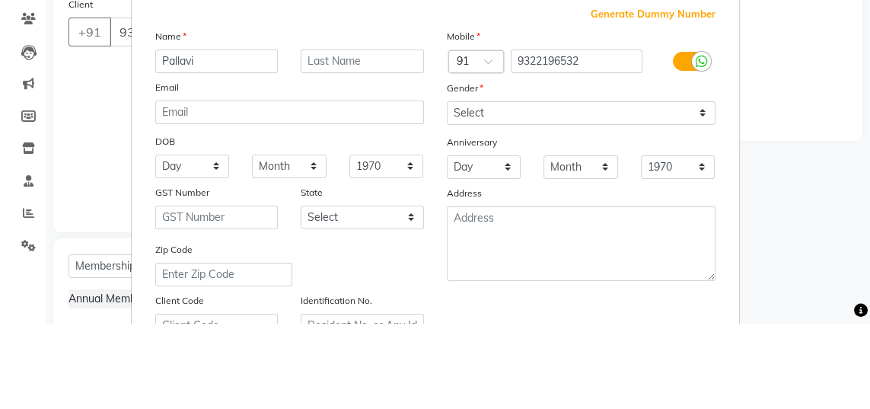
type input "Pallavi"
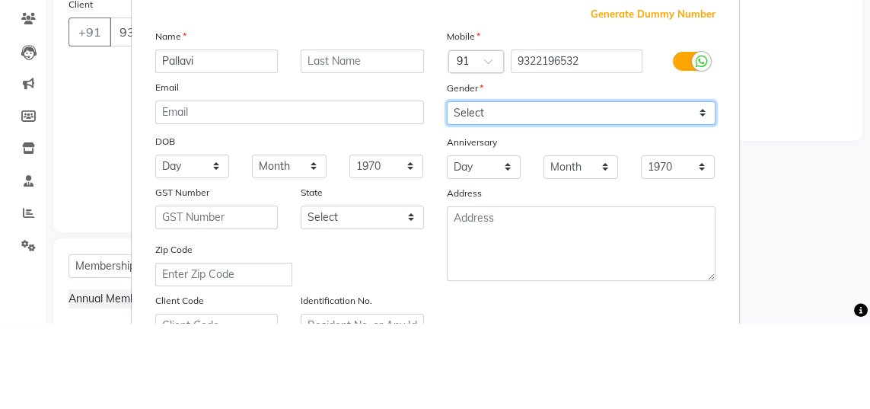
click at [552, 197] on select "Select [DEMOGRAPHIC_DATA] [DEMOGRAPHIC_DATA] Other Prefer Not To Say" at bounding box center [581, 199] width 269 height 24
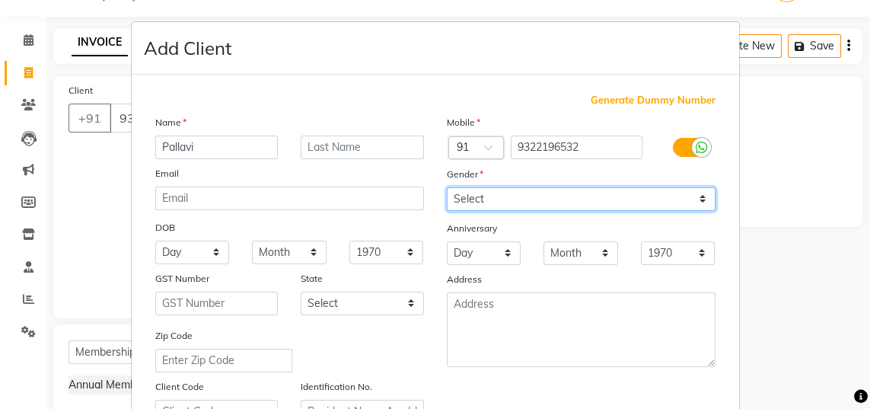
select select "[DEMOGRAPHIC_DATA]"
click at [447, 187] on select "Select [DEMOGRAPHIC_DATA] [DEMOGRAPHIC_DATA] Other Prefer Not To Say" at bounding box center [581, 199] width 269 height 24
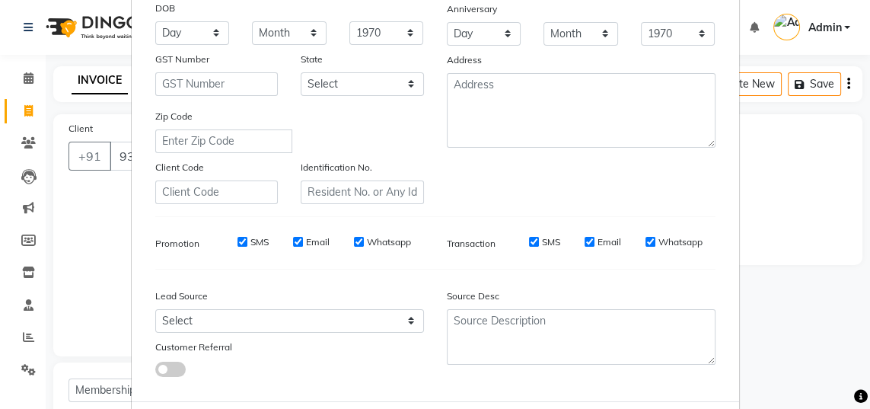
select select
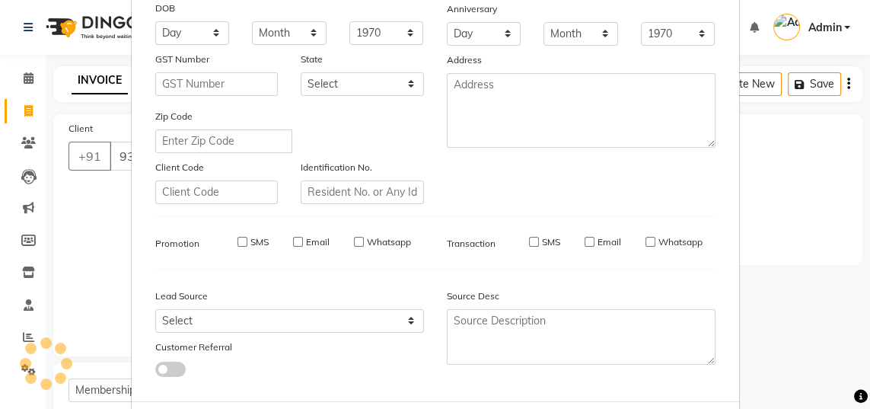
select select
checkbox input "false"
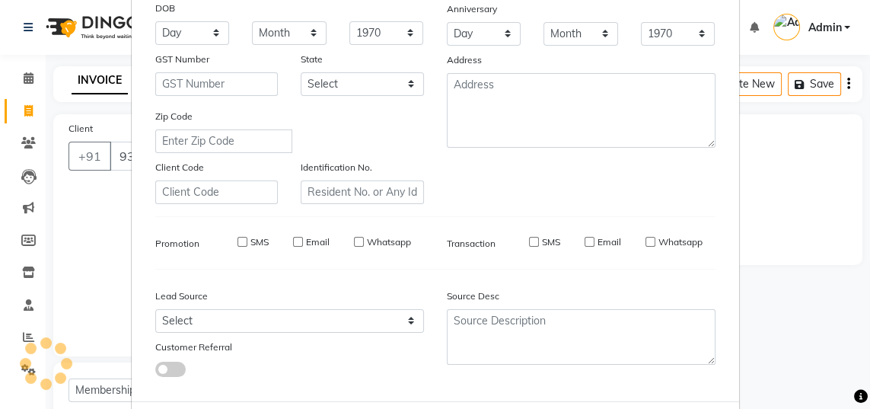
checkbox input "false"
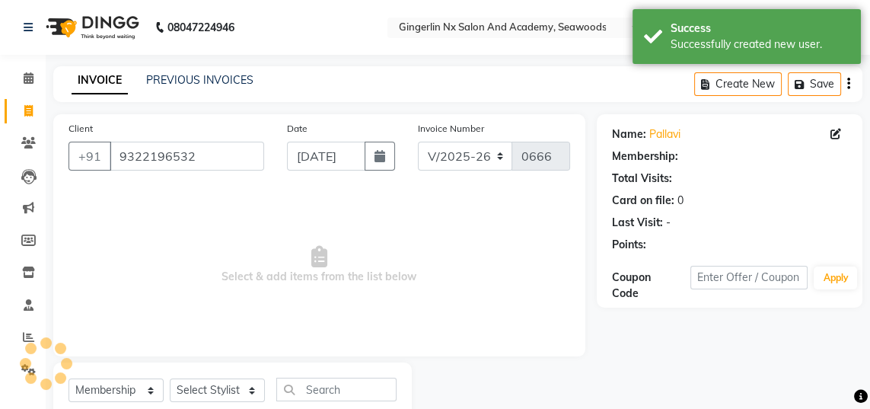
select select "1: Object"
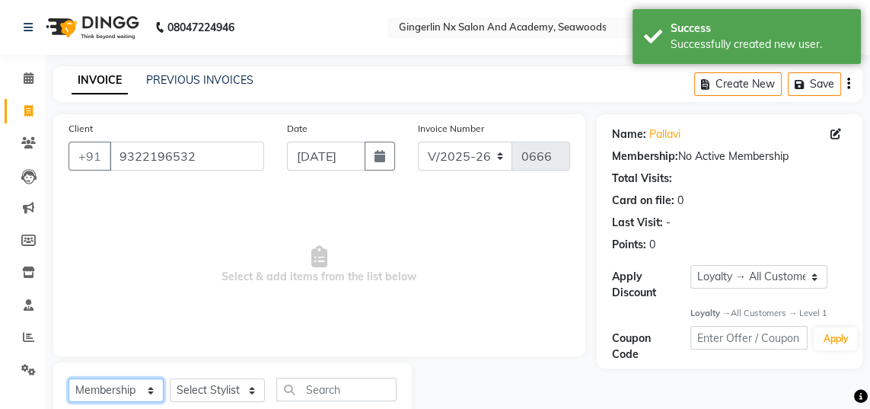
click at [126, 387] on select "Select Service Product Membership Package Voucher Prepaid Gift Card" at bounding box center [116, 390] width 95 height 24
select select "service"
click at [69, 378] on select "Select Service Product Membership Package Voucher Prepaid Gift Card" at bounding box center [116, 390] width 95 height 24
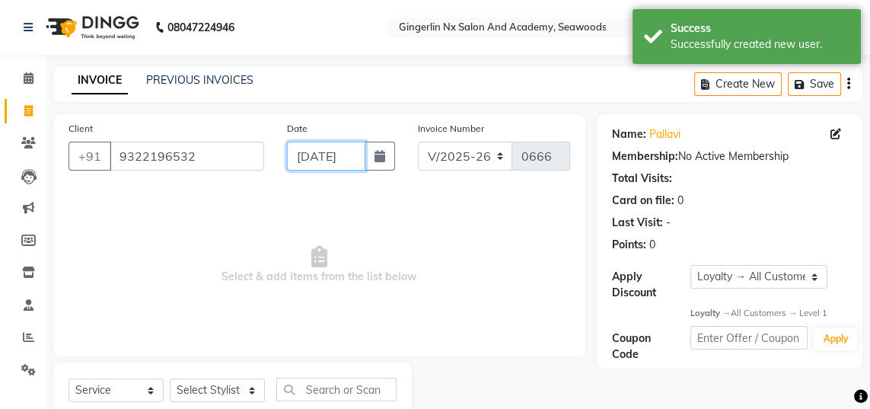
click at [353, 162] on input "[DATE]" at bounding box center [326, 156] width 78 height 29
select select "9"
select select "2025"
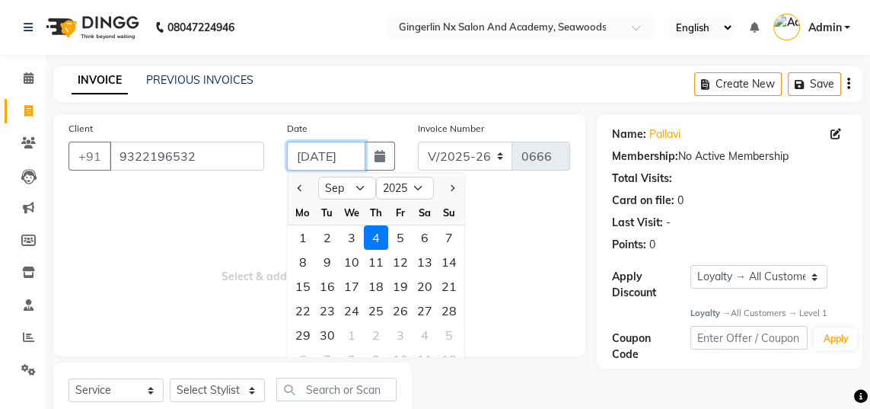
click at [312, 155] on input "[DATE]" at bounding box center [326, 156] width 78 height 29
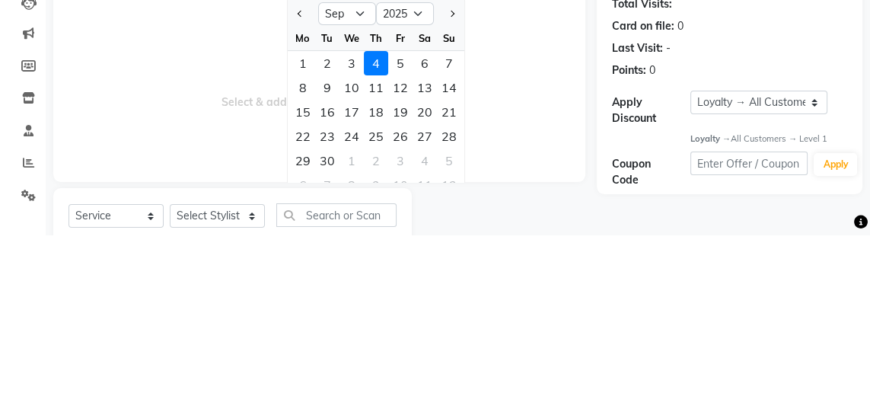
click at [327, 240] on div "2" at bounding box center [327, 237] width 24 height 24
type input "[DATE]"
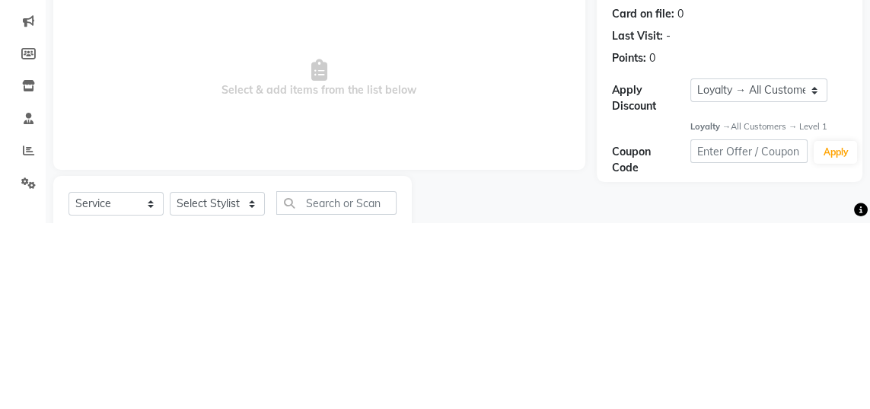
scroll to position [48, 0]
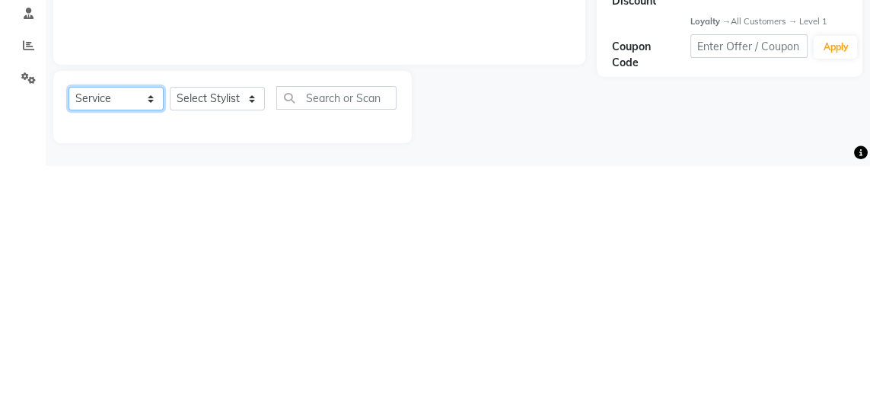
click at [126, 344] on select "Select Service Product Membership Package Voucher Prepaid Gift Card" at bounding box center [116, 342] width 95 height 24
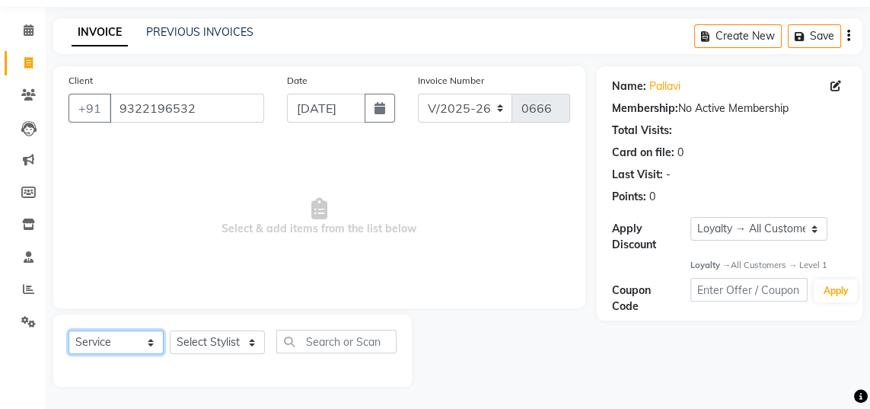
click at [69, 330] on select "Select Service Product Membership Package Voucher Prepaid Gift Card" at bounding box center [116, 342] width 95 height 24
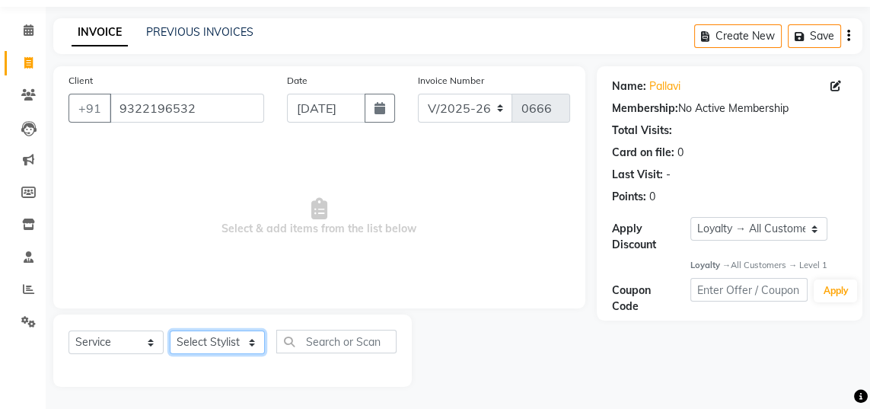
click at [245, 339] on select "Select Stylist Jaya [PERSON_NAME] Sanya [PERSON_NAME] [PERSON_NAME]" at bounding box center [217, 342] width 95 height 24
select select "84225"
click at [170, 330] on select "Select Stylist Jaya [PERSON_NAME] Sanya [PERSON_NAME] [PERSON_NAME]" at bounding box center [217, 342] width 95 height 24
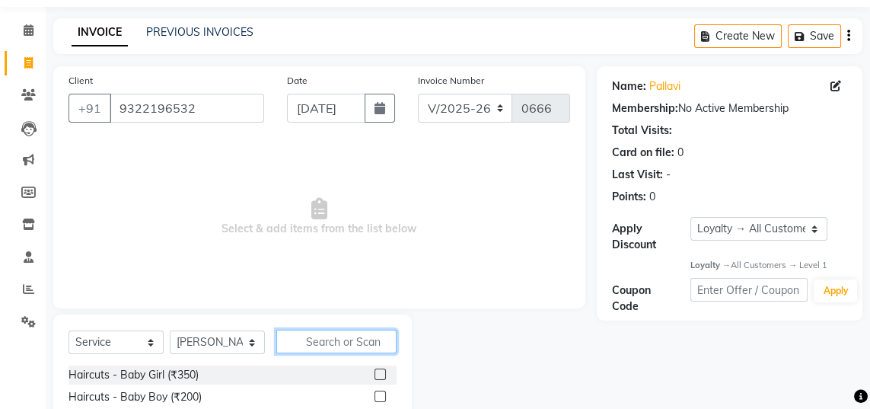
click at [361, 343] on input "text" at bounding box center [336, 342] width 120 height 24
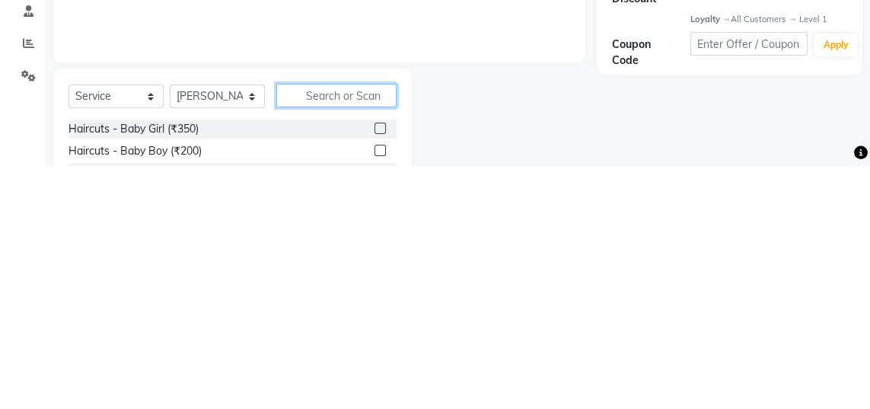
scroll to position [62, 0]
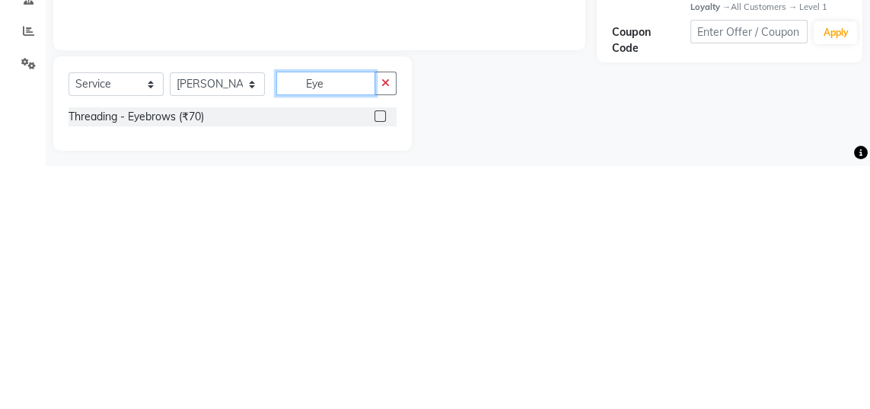
type input "Eye"
click at [378, 359] on label at bounding box center [380, 359] width 11 height 11
click at [378, 359] on input "checkbox" at bounding box center [380, 361] width 10 height 10
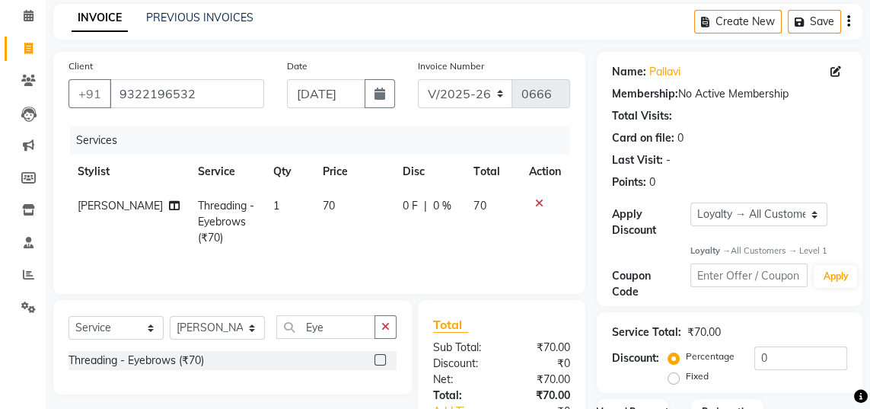
checkbox input "false"
click at [345, 327] on input "Eye" at bounding box center [325, 327] width 99 height 24
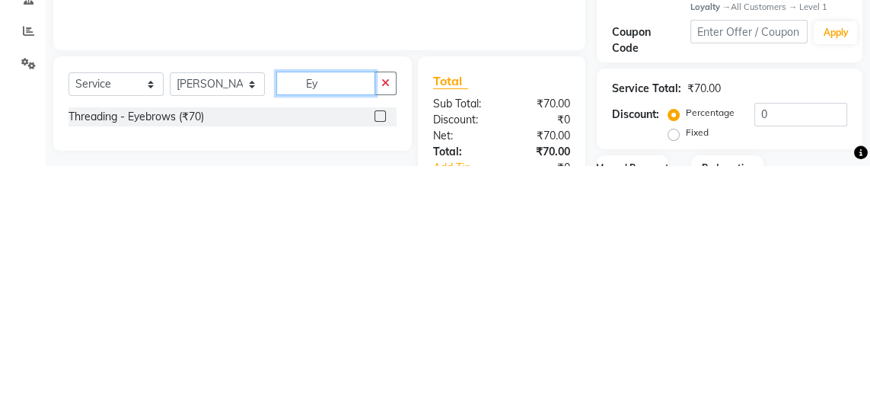
type input "E"
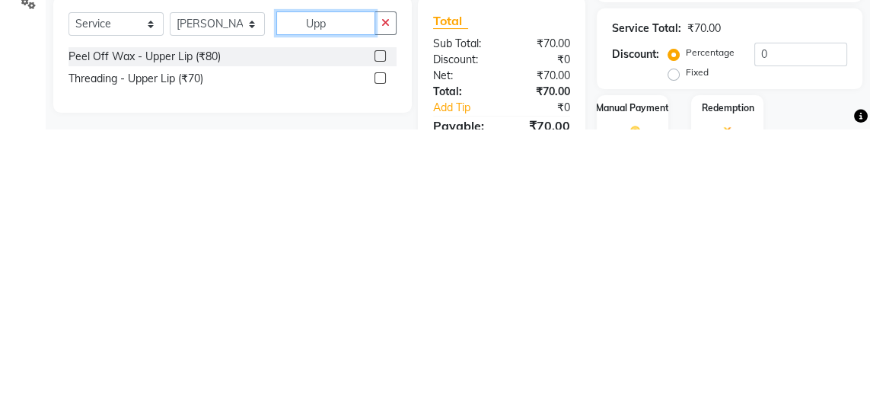
scroll to position [97, 0]
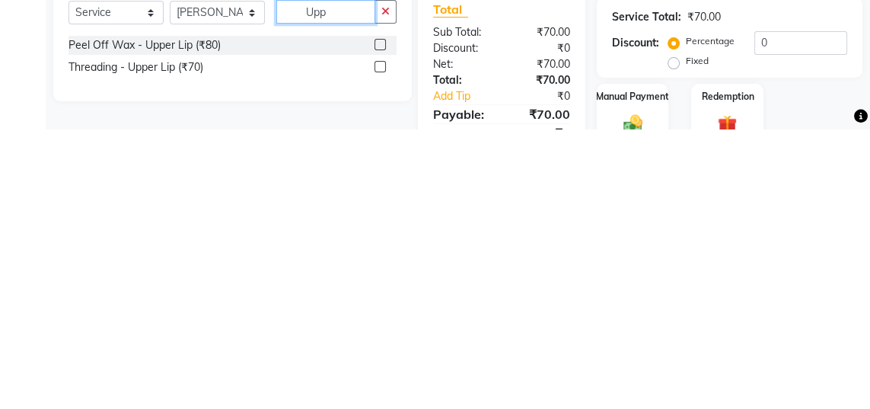
type input "Upp"
click at [378, 347] on label at bounding box center [380, 346] width 11 height 11
click at [378, 347] on input "checkbox" at bounding box center [380, 348] width 10 height 10
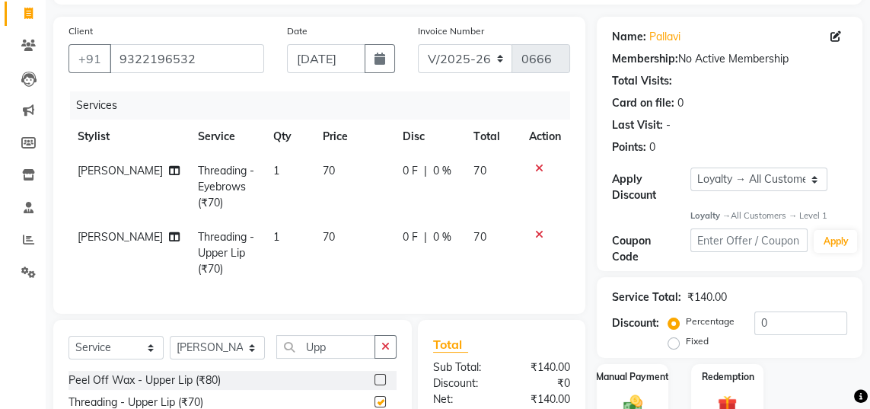
checkbox input "false"
click at [379, 342] on button "button" at bounding box center [386, 347] width 22 height 24
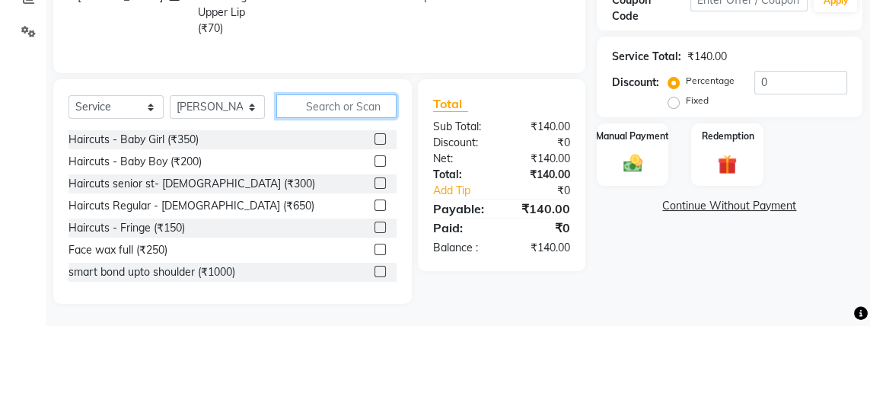
scroll to position [255, 0]
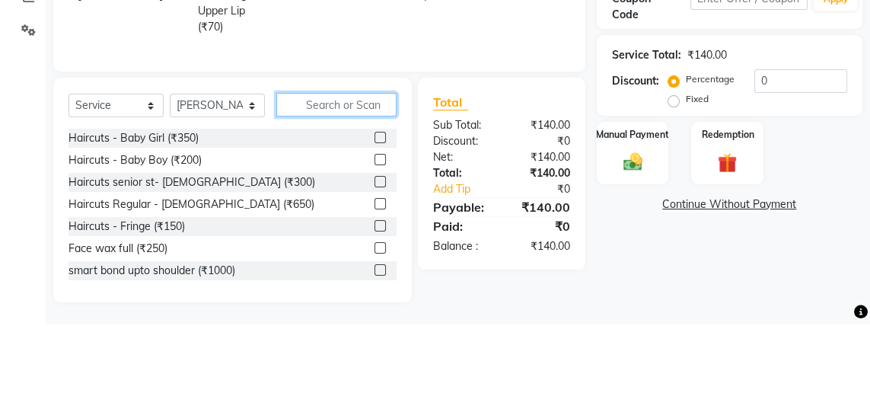
click at [361, 184] on input "text" at bounding box center [336, 189] width 120 height 24
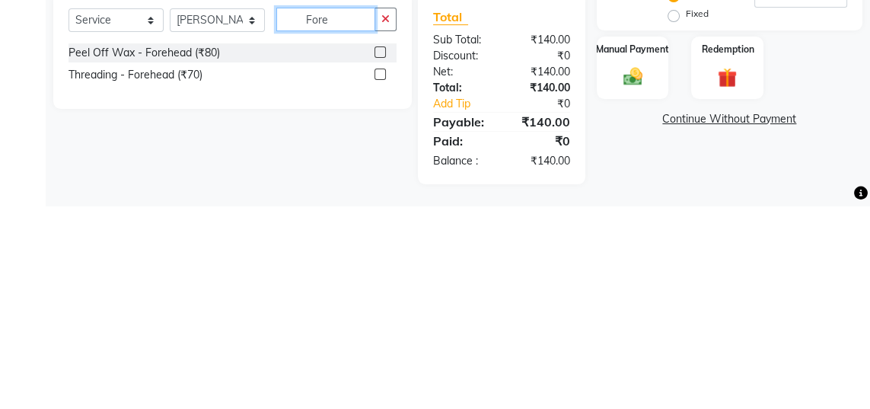
scroll to position [222, 0]
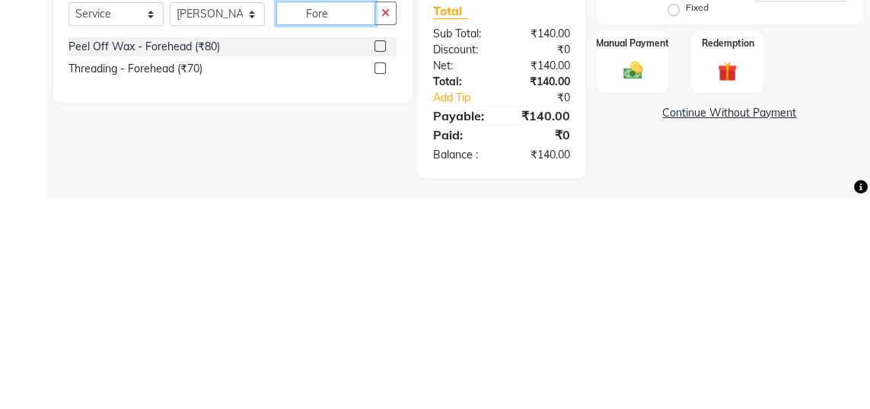
type input "Fore"
click at [378, 277] on label at bounding box center [380, 277] width 11 height 11
click at [378, 277] on input "checkbox" at bounding box center [380, 278] width 10 height 10
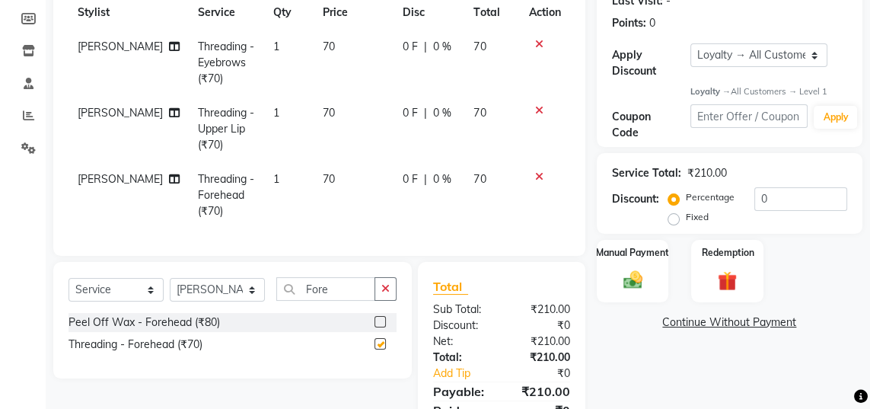
checkbox input "false"
click at [653, 256] on label "Manual Payment" at bounding box center [632, 253] width 73 height 14
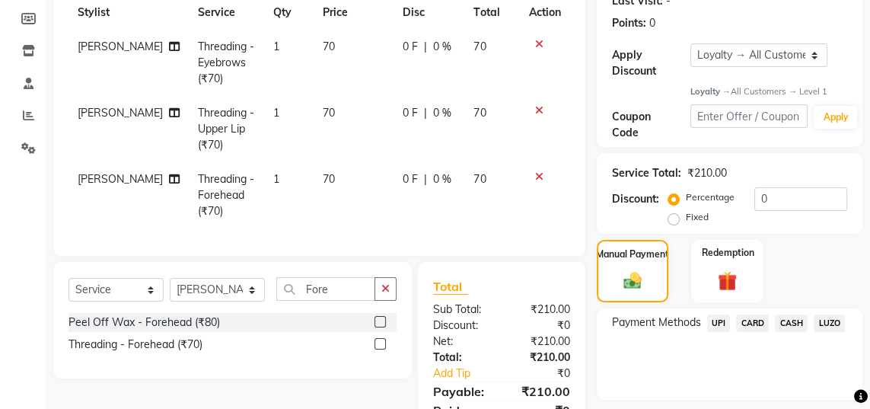
click at [720, 321] on span "UPI" at bounding box center [719, 323] width 24 height 18
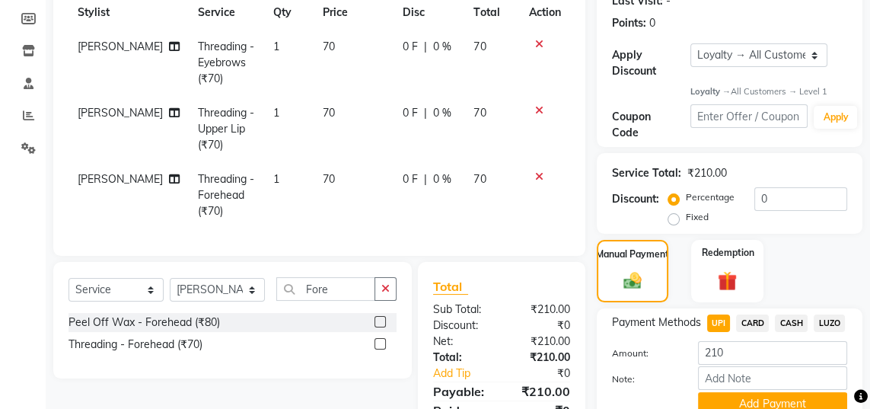
scroll to position [215, 0]
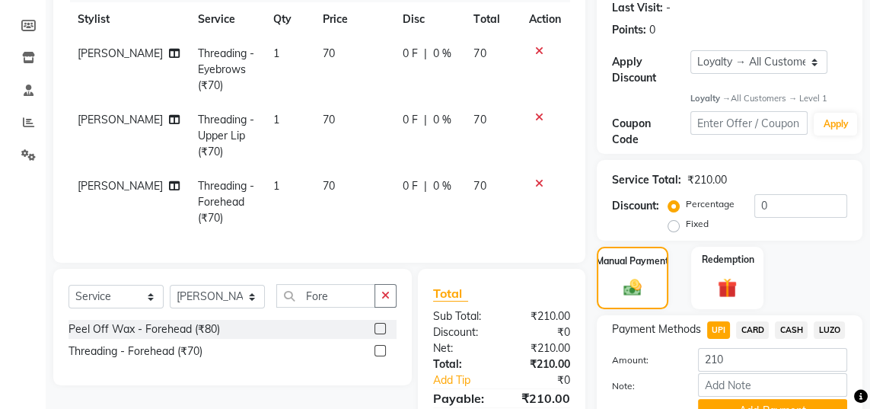
click at [794, 407] on button "Add Payment" at bounding box center [772, 411] width 149 height 24
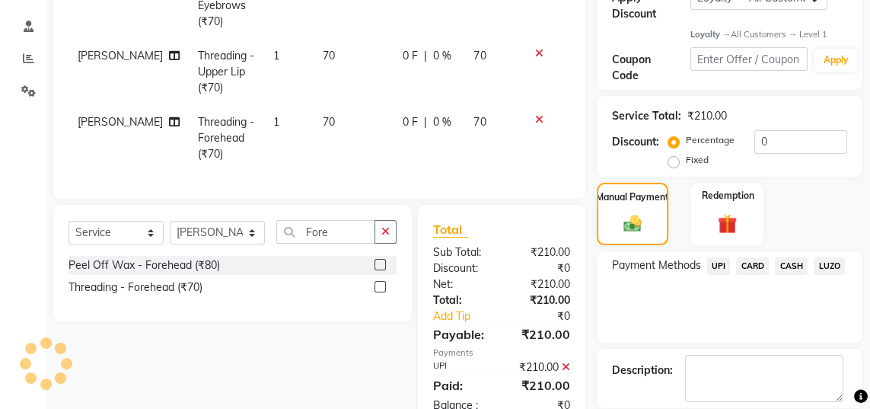
scroll to position [369, 0]
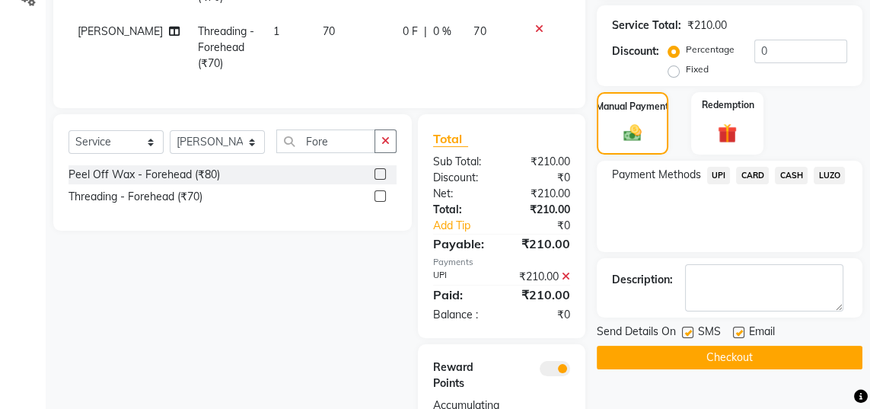
click at [561, 369] on span at bounding box center [555, 368] width 30 height 15
click at [570, 371] on input "checkbox" at bounding box center [570, 371] width 0 height 0
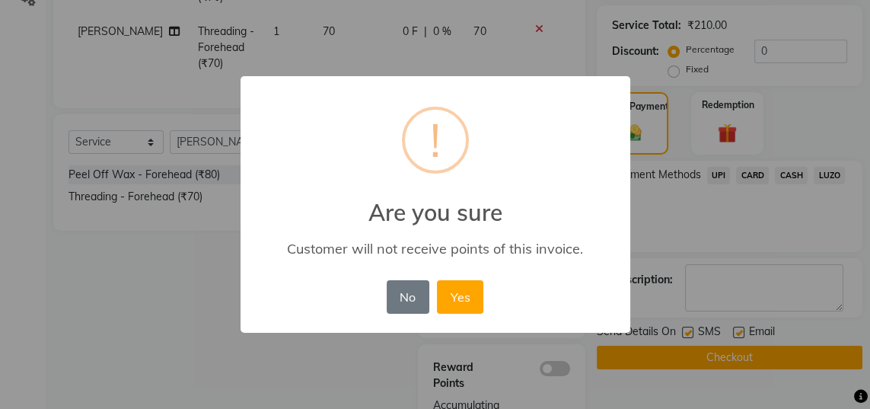
click at [474, 314] on button "Yes" at bounding box center [460, 297] width 46 height 34
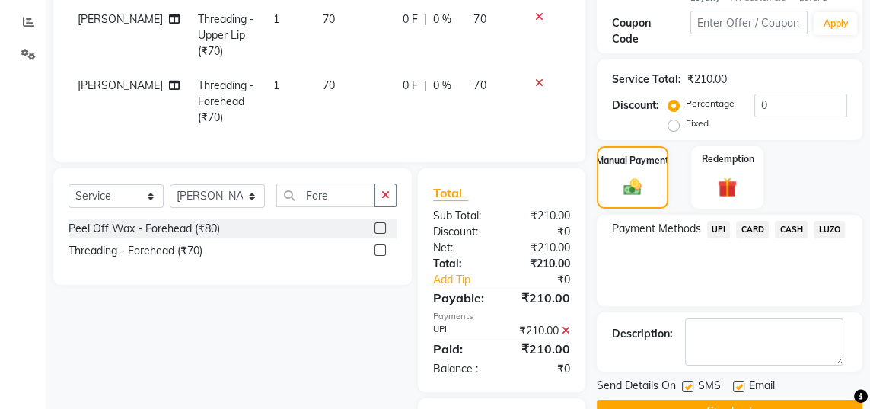
click at [759, 407] on button "Checkout" at bounding box center [730, 412] width 266 height 24
